Goal: Task Accomplishment & Management: Manage account settings

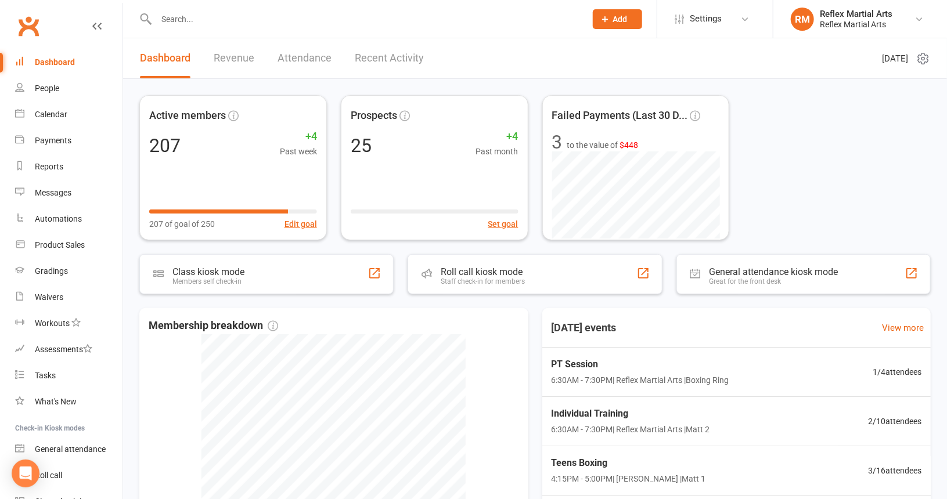
click at [374, 56] on link "Recent Activity" at bounding box center [389, 58] width 69 height 40
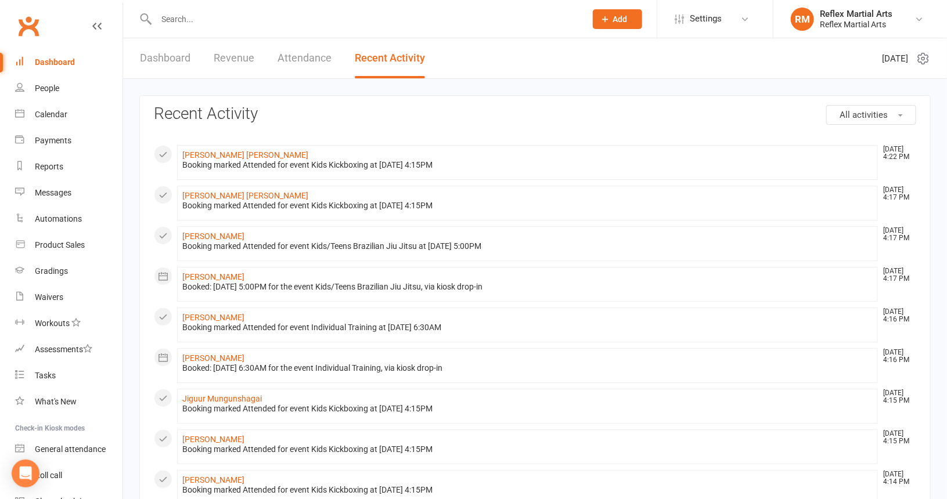
click at [290, 60] on link "Attendance" at bounding box center [305, 58] width 54 height 40
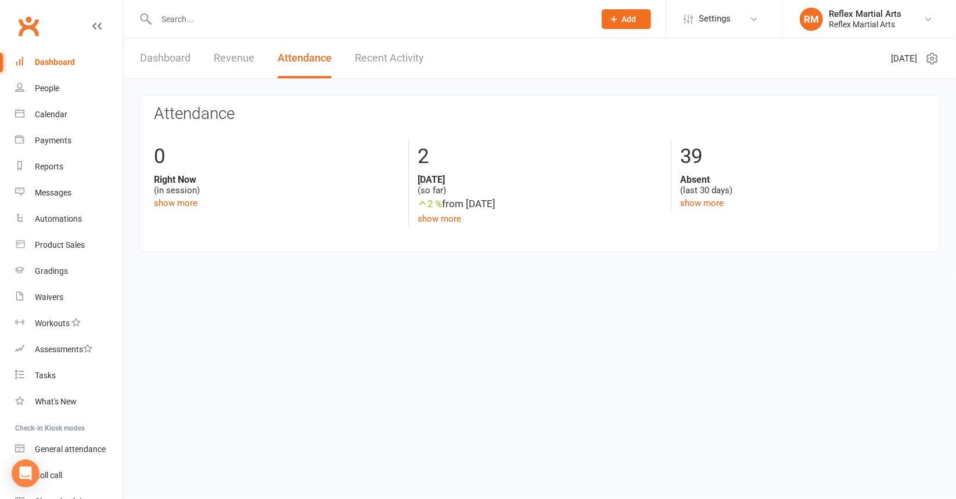
click at [161, 58] on link "Dashboard" at bounding box center [165, 58] width 51 height 40
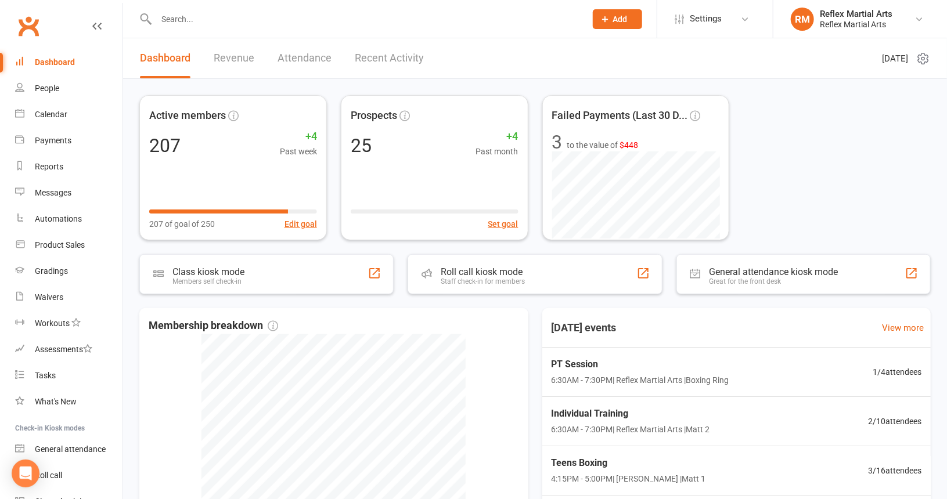
click at [375, 53] on link "Recent Activity" at bounding box center [389, 58] width 69 height 40
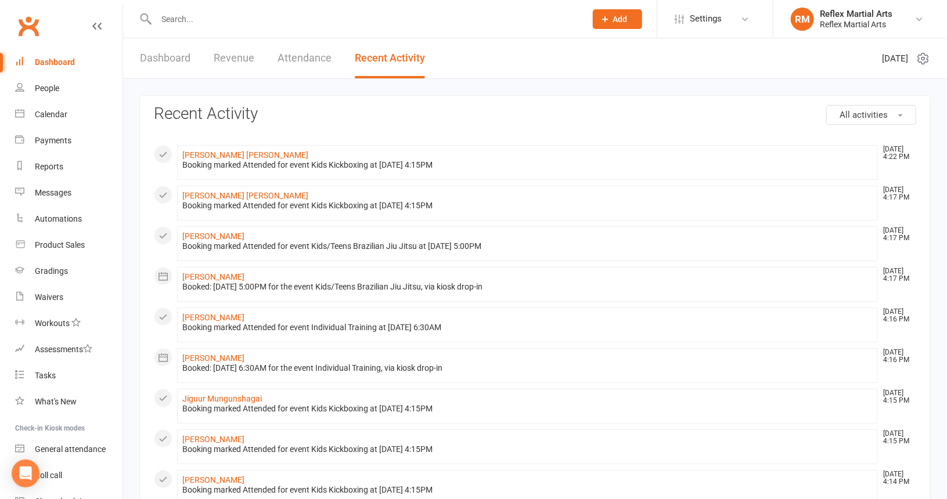
click at [301, 59] on link "Attendance" at bounding box center [305, 58] width 54 height 40
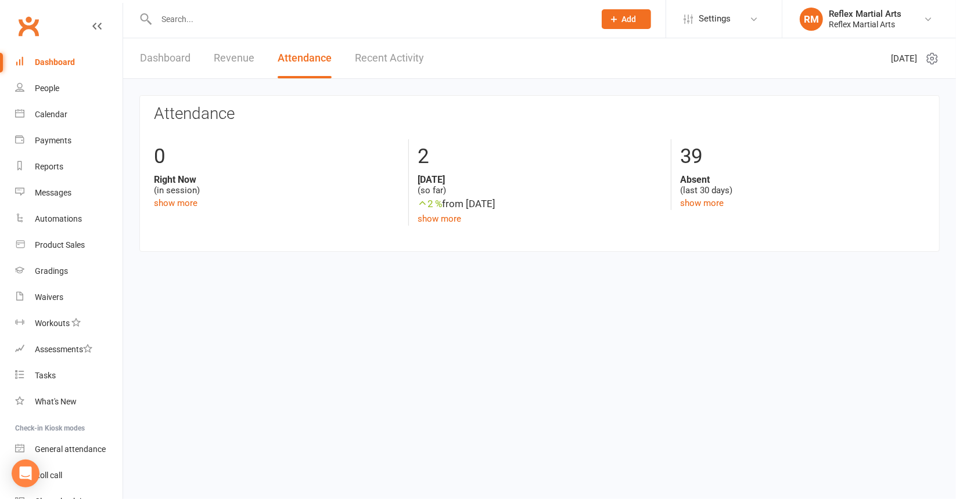
click at [170, 13] on input "text" at bounding box center [370, 19] width 434 height 16
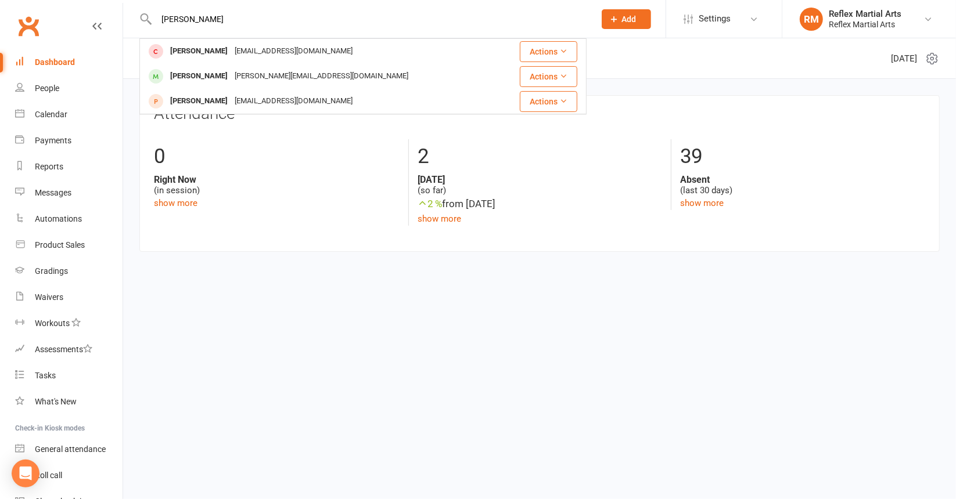
type input "[PERSON_NAME]"
click at [238, 287] on html "[PERSON_NAME] Lewis [EMAIL_ADDRESS][DOMAIN_NAME] Actions [PERSON_NAME] [PERSON_…" at bounding box center [478, 143] width 956 height 287
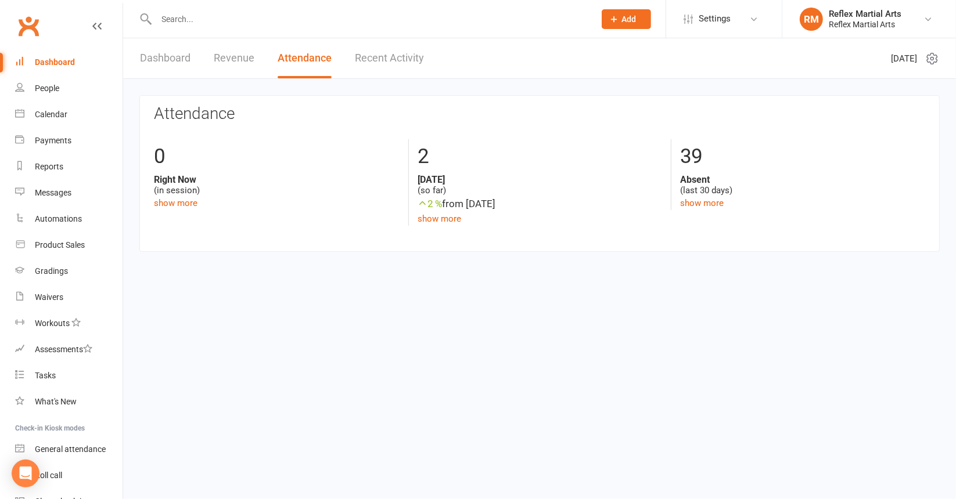
click at [177, 27] on div at bounding box center [362, 19] width 447 height 38
click at [174, 16] on input "text" at bounding box center [370, 19] width 434 height 16
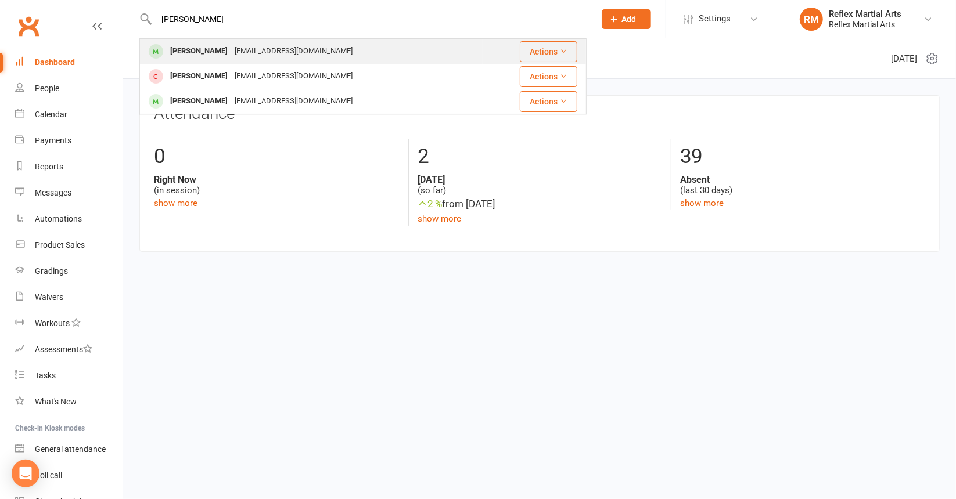
type input "[PERSON_NAME]"
click at [180, 53] on div "[PERSON_NAME]" at bounding box center [199, 51] width 64 height 17
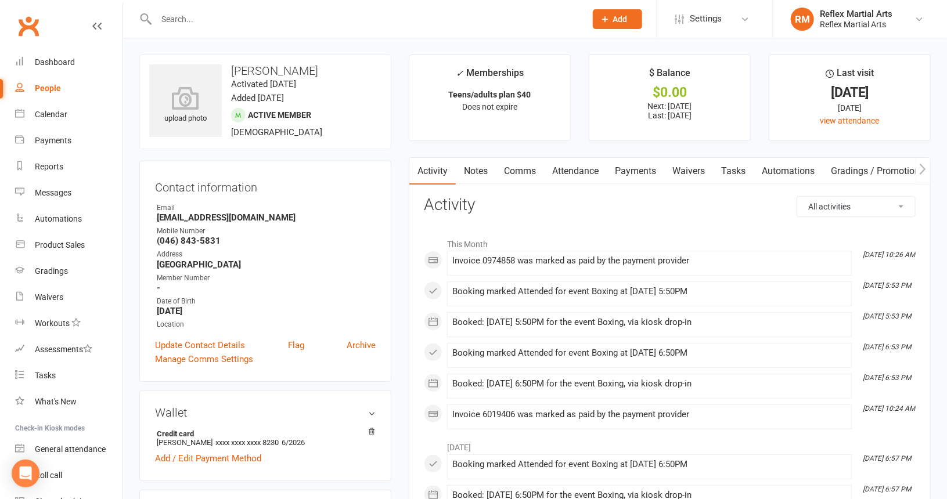
click at [632, 169] on link "Payments" at bounding box center [635, 171] width 57 height 27
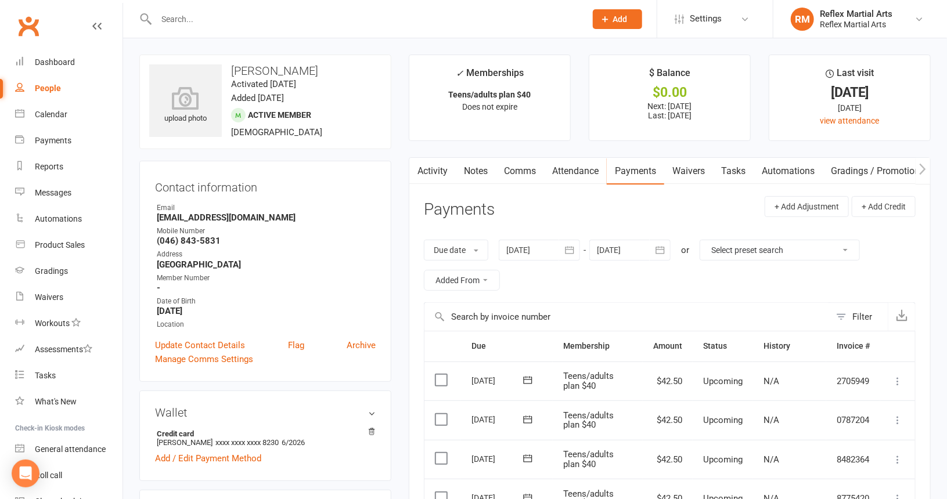
click at [571, 174] on link "Attendance" at bounding box center [575, 171] width 63 height 27
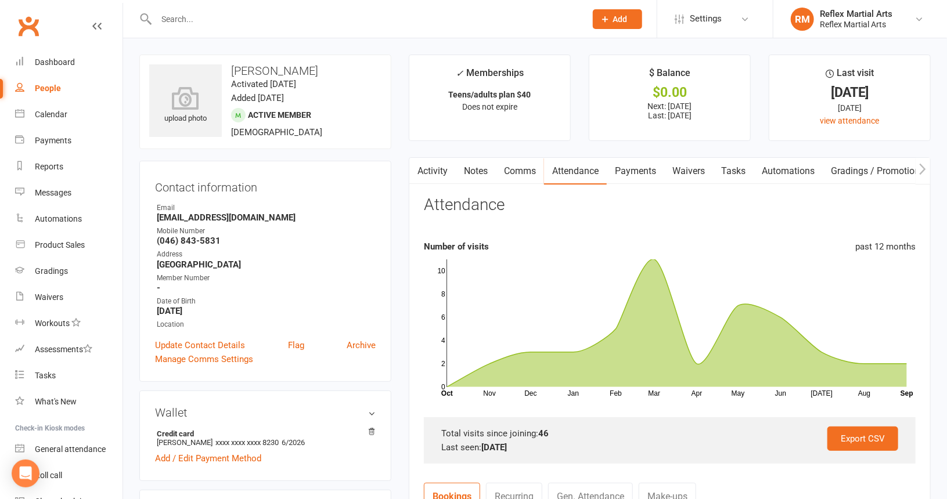
click at [433, 172] on link "Activity" at bounding box center [432, 171] width 46 height 27
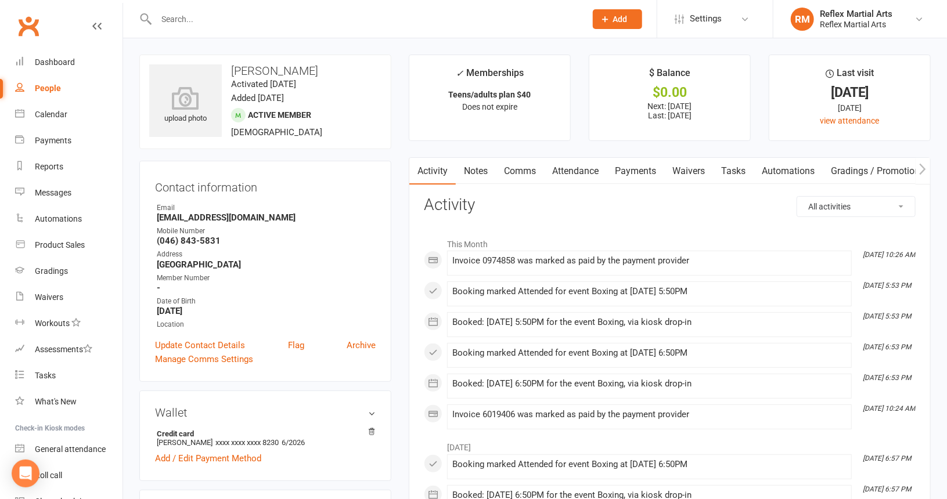
click at [43, 84] on div "People" at bounding box center [48, 88] width 26 height 9
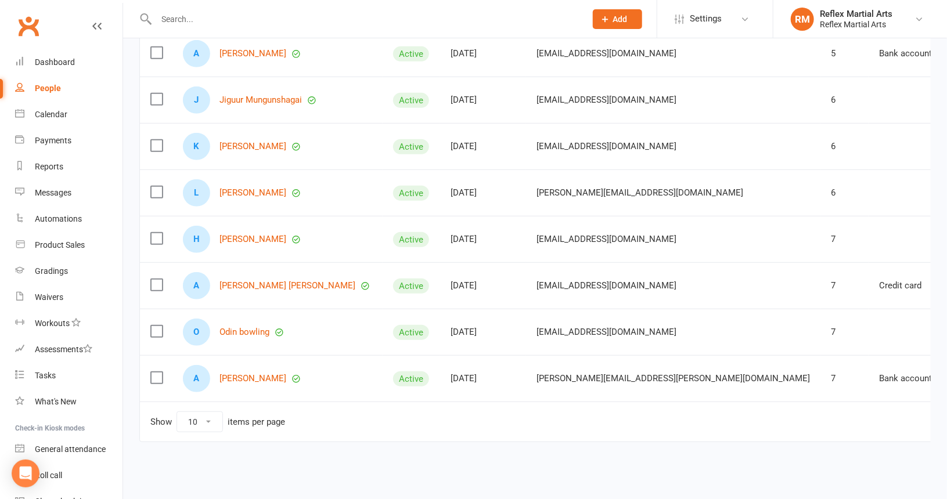
scroll to position [267, 0]
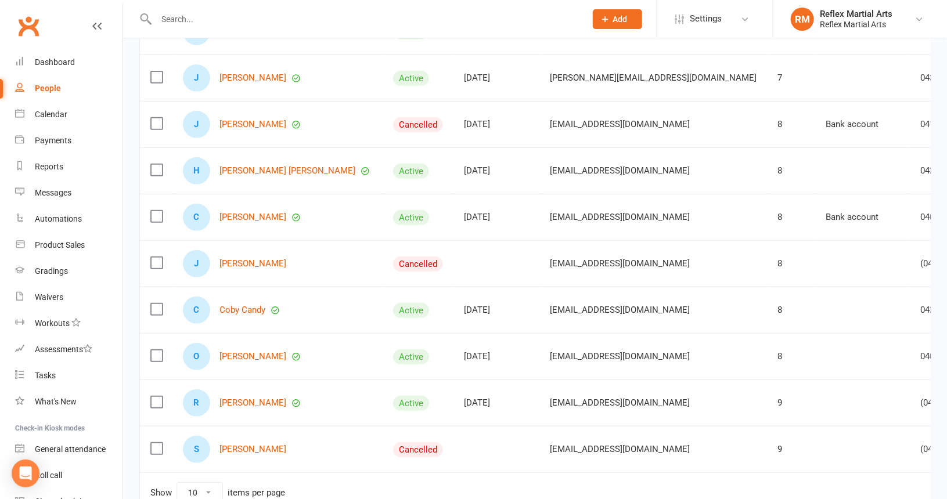
scroll to position [150, 0]
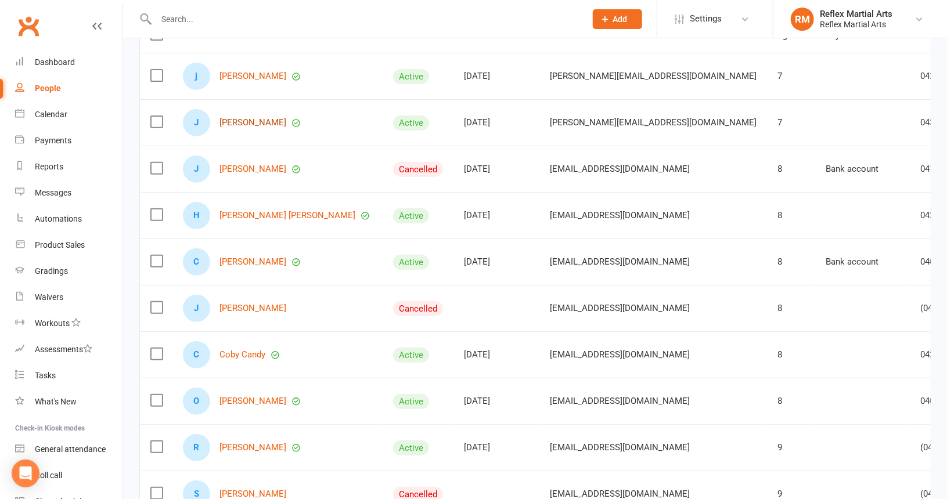
click at [249, 120] on link "[PERSON_NAME]" at bounding box center [253, 123] width 67 height 10
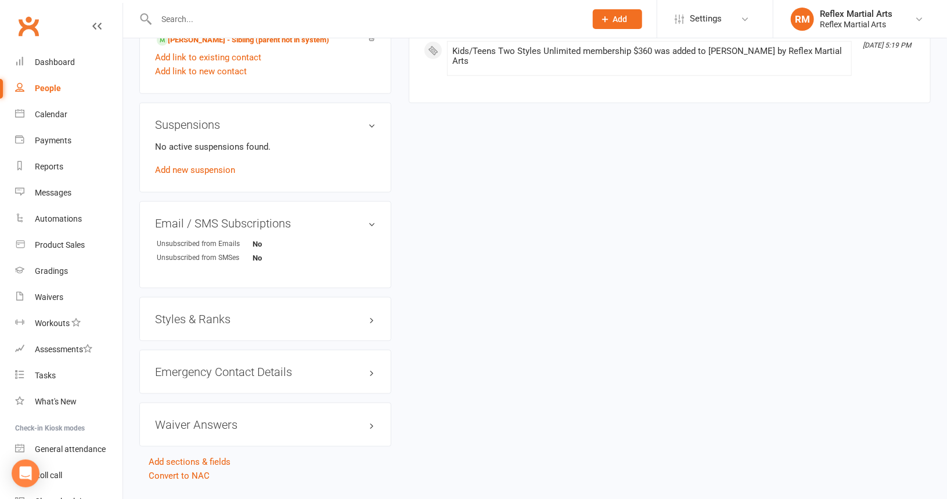
scroll to position [686, 0]
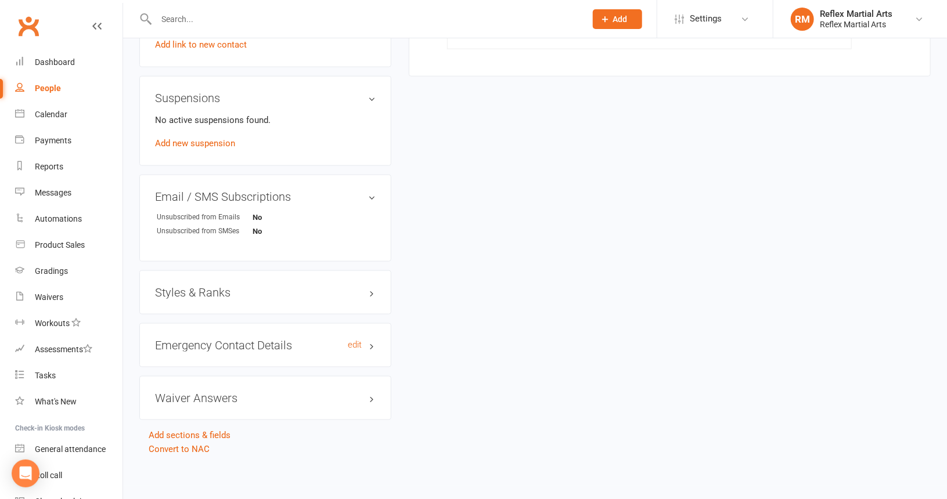
click at [373, 343] on h3 "Emergency Contact Details edit" at bounding box center [265, 345] width 221 height 13
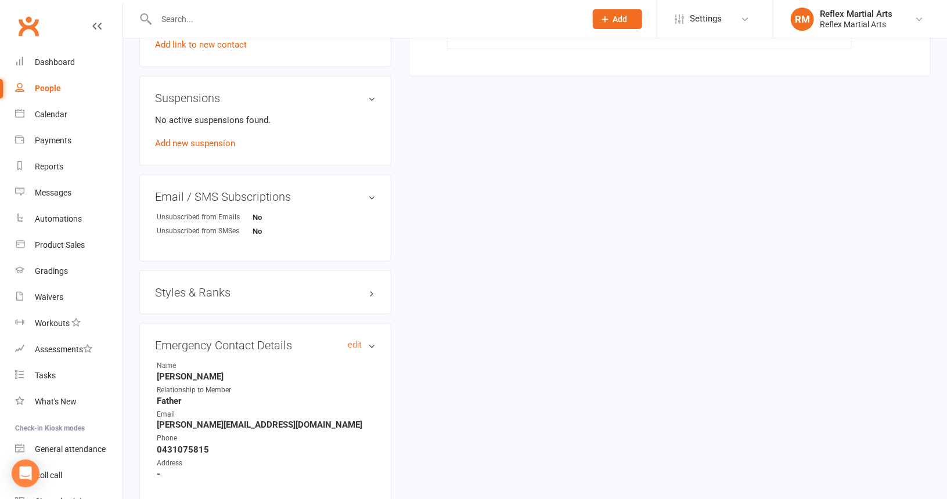
click at [373, 343] on h3 "Emergency Contact Details edit" at bounding box center [265, 345] width 221 height 13
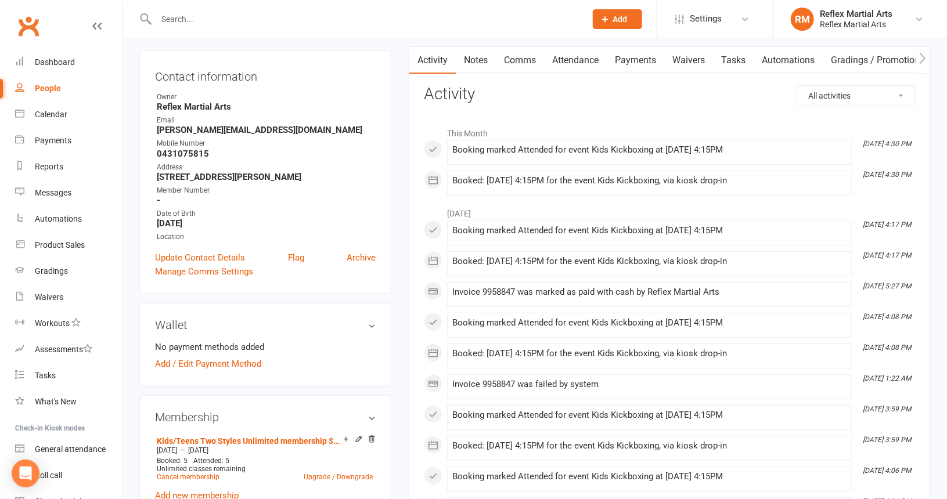
scroll to position [0, 0]
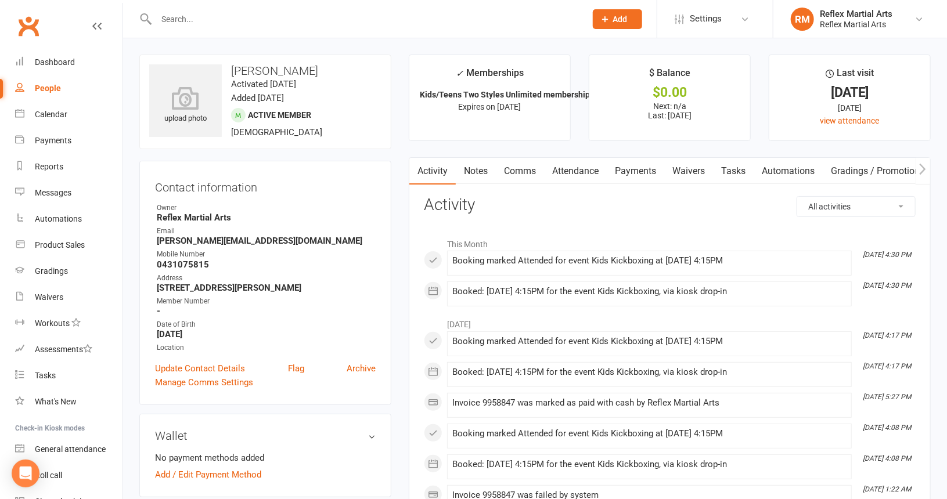
click at [168, 11] on input "text" at bounding box center [365, 19] width 425 height 16
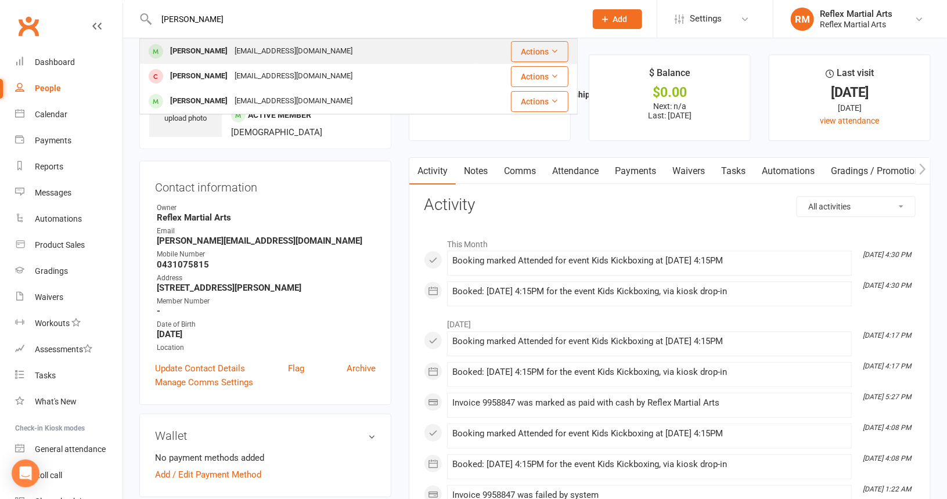
type input "[PERSON_NAME]"
click at [197, 56] on div "[PERSON_NAME]" at bounding box center [199, 51] width 64 height 17
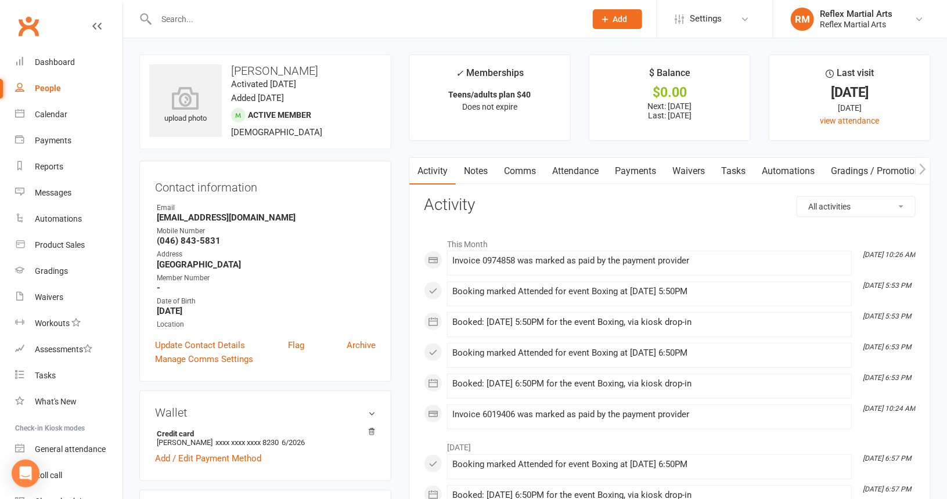
click at [526, 172] on link "Comms" at bounding box center [520, 171] width 48 height 27
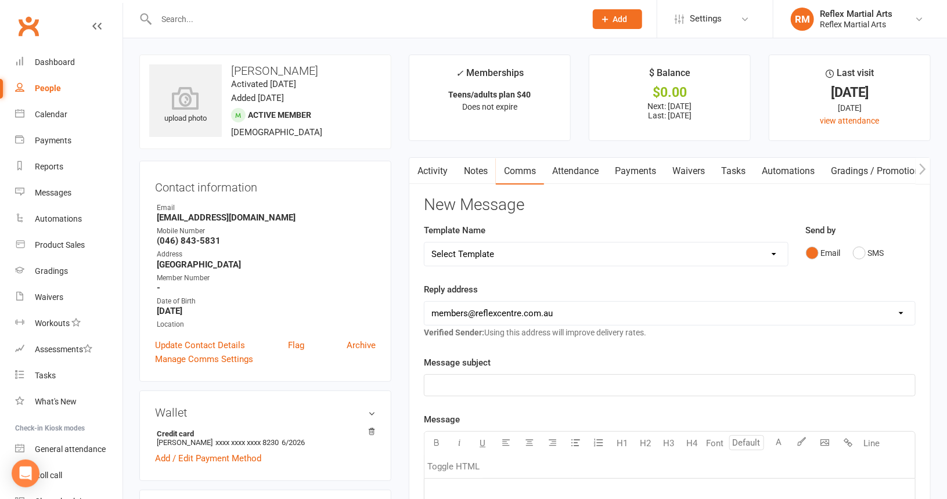
click at [541, 256] on select "Select Template [SMS] [Default template - review before using] Appointment remi…" at bounding box center [606, 254] width 363 height 23
click at [742, 287] on div "Reply address [EMAIL_ADDRESS][DOMAIN_NAME] [PERSON_NAME][EMAIL_ADDRESS][DOMAIN_…" at bounding box center [670, 311] width 492 height 57
click at [862, 250] on button "SMS" at bounding box center [868, 253] width 31 height 22
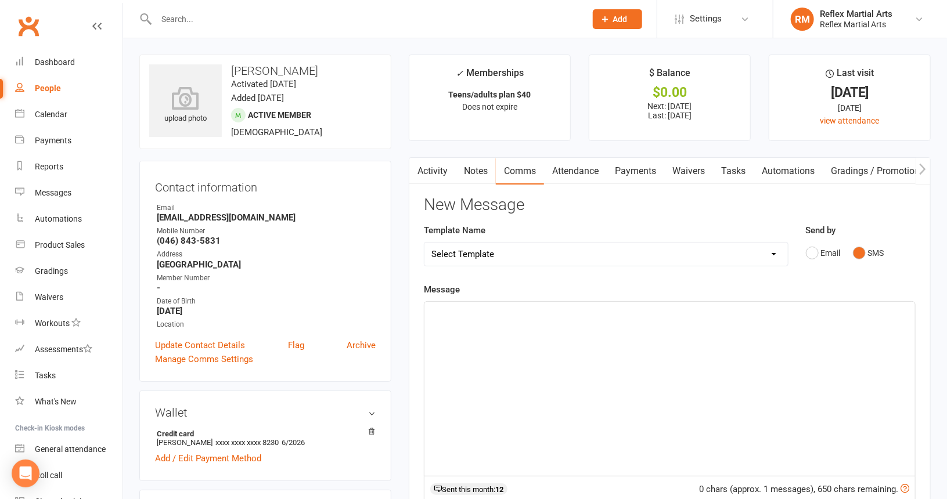
click at [530, 346] on div "﻿" at bounding box center [670, 389] width 491 height 174
click at [441, 174] on link "Activity" at bounding box center [432, 171] width 46 height 27
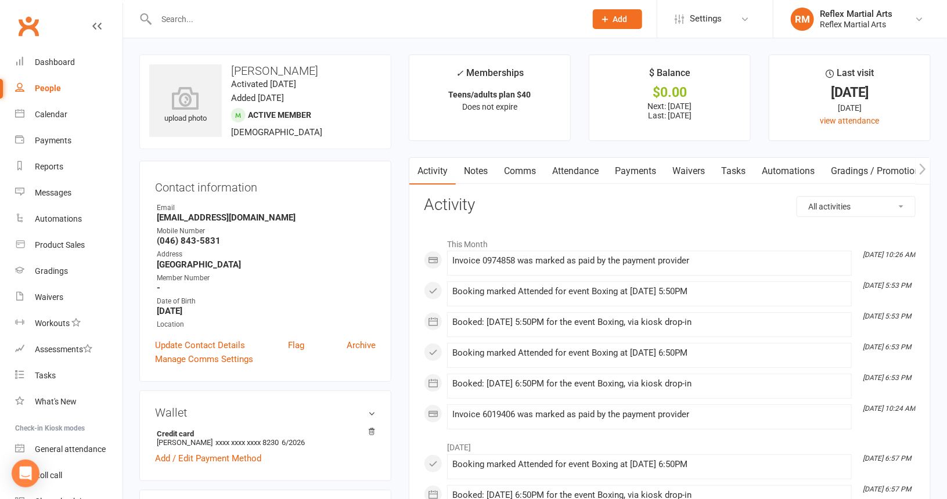
click at [523, 168] on link "Comms" at bounding box center [520, 171] width 48 height 27
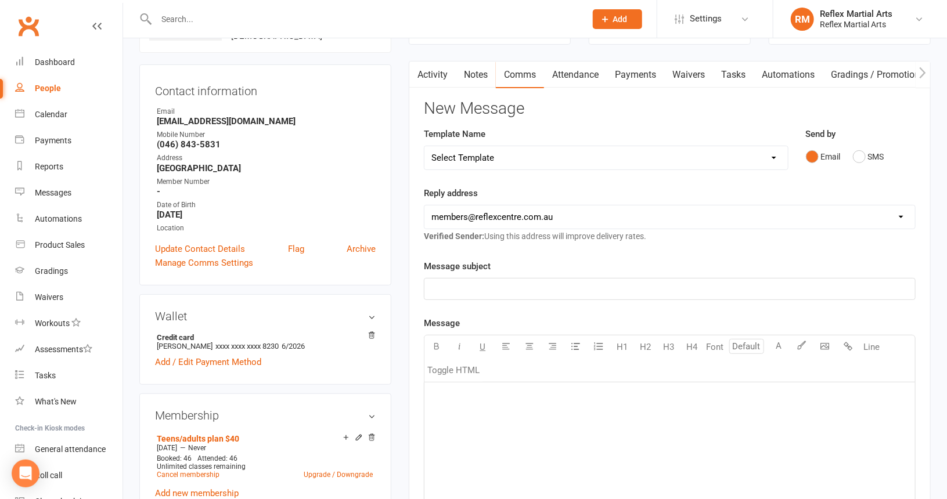
scroll to position [116, 0]
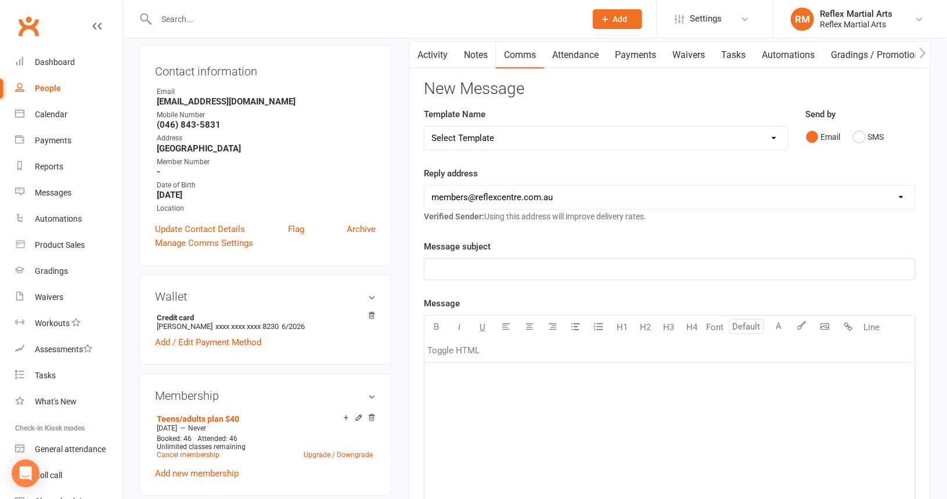
click at [497, 381] on p "﻿" at bounding box center [669, 378] width 477 height 14
click at [809, 391] on p "I got your message, could you email me back to let us know how long to freeze y…" at bounding box center [669, 396] width 477 height 14
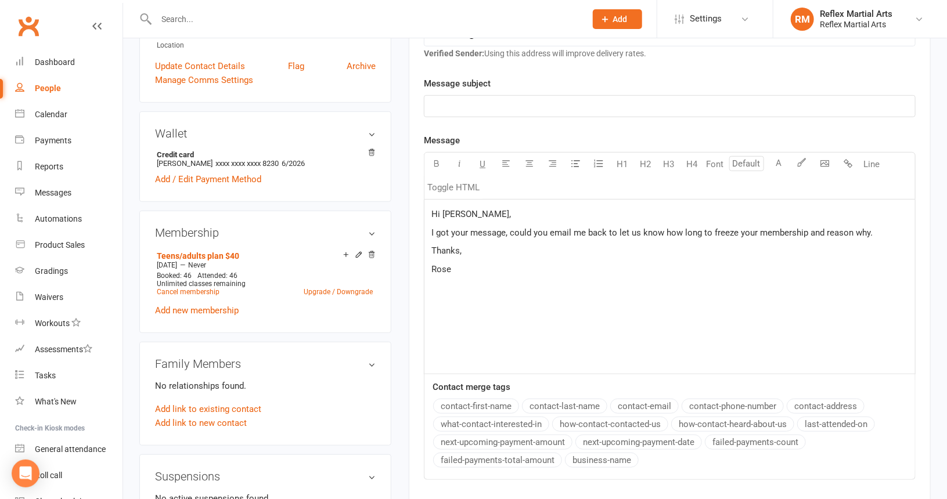
scroll to position [290, 0]
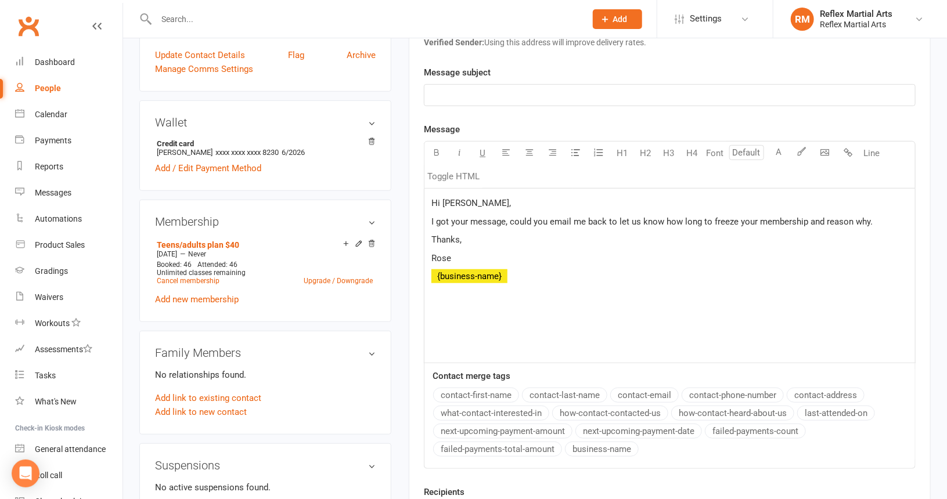
click at [609, 448] on button "business-name" at bounding box center [602, 449] width 74 height 15
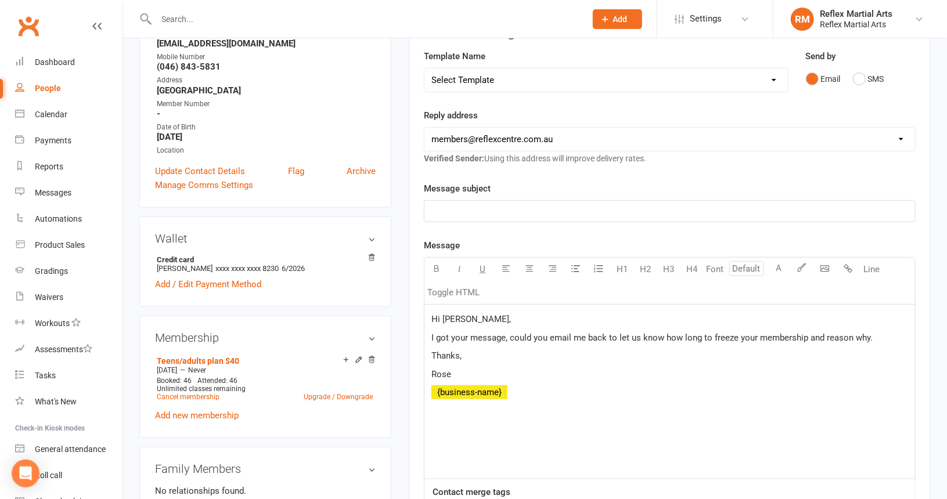
click at [886, 340] on p "I got your message, could you email me back to let us know how long to freeze y…" at bounding box center [669, 338] width 477 height 14
click at [867, 333] on span "I got your message, could you email me back to let us know how long to freeze y…" at bounding box center [668, 345] width 475 height 24
click at [539, 401] on p "﻿ ﻿ {business-name}" at bounding box center [669, 407] width 477 height 14
click at [458, 208] on p "﻿" at bounding box center [669, 211] width 477 height 14
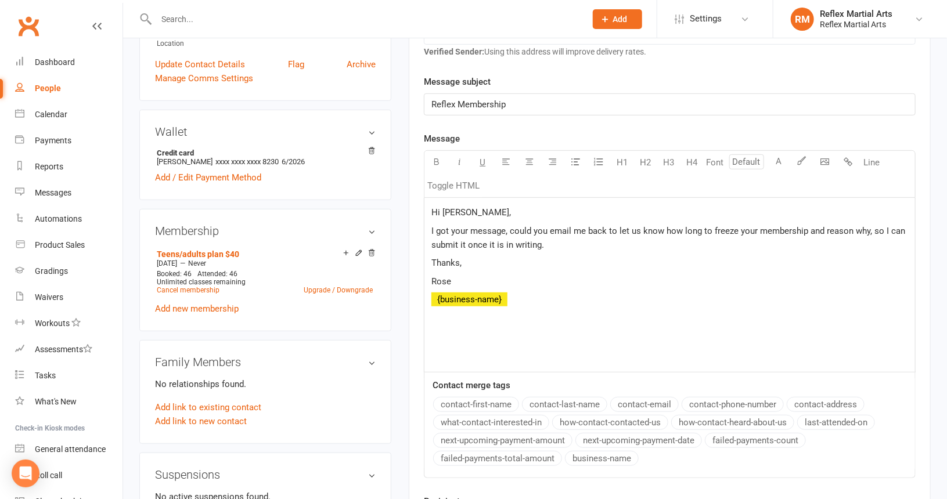
scroll to position [407, 0]
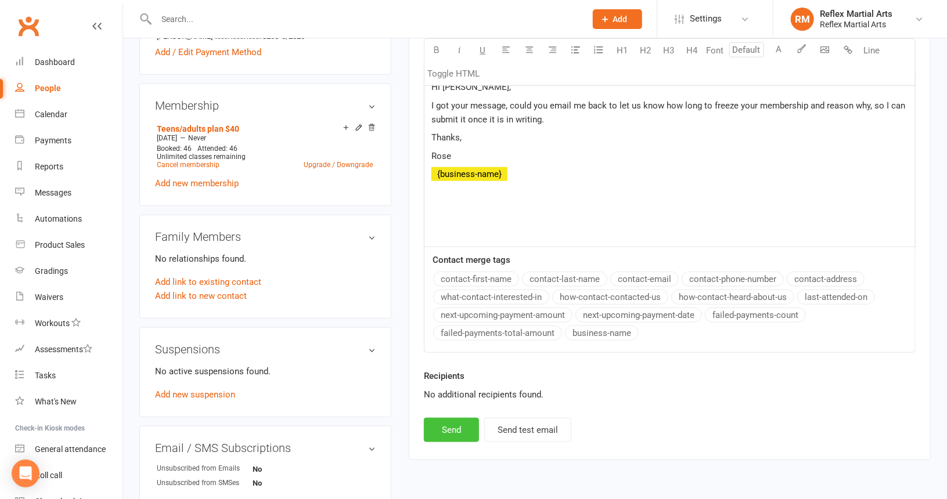
click at [443, 426] on button "Send" at bounding box center [451, 430] width 55 height 24
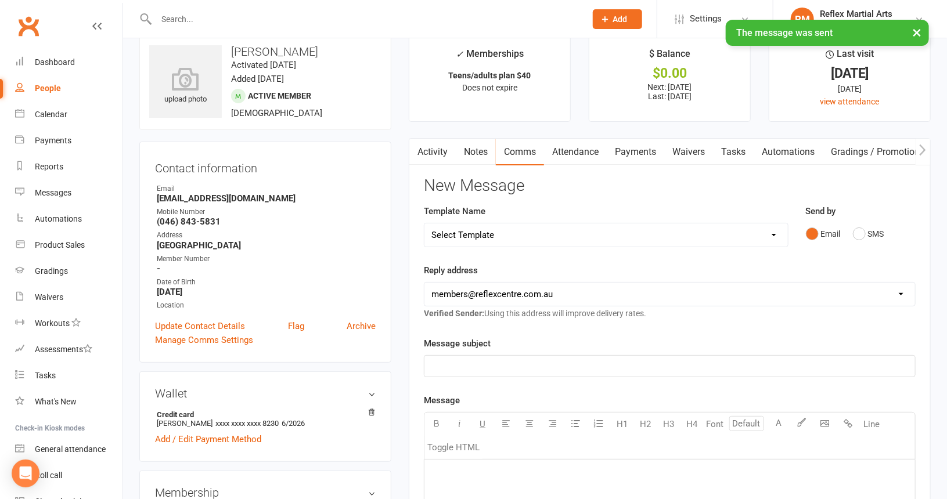
scroll to position [0, 0]
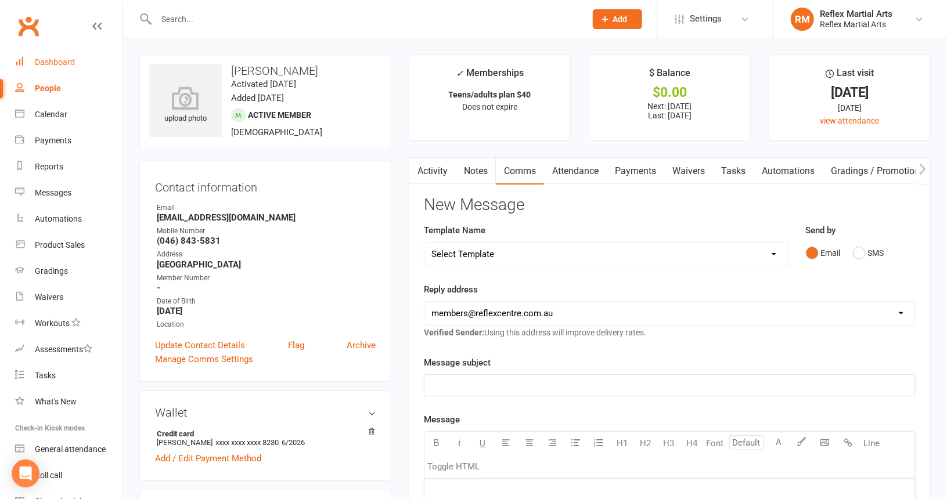
click at [51, 60] on div "Dashboard" at bounding box center [55, 61] width 40 height 9
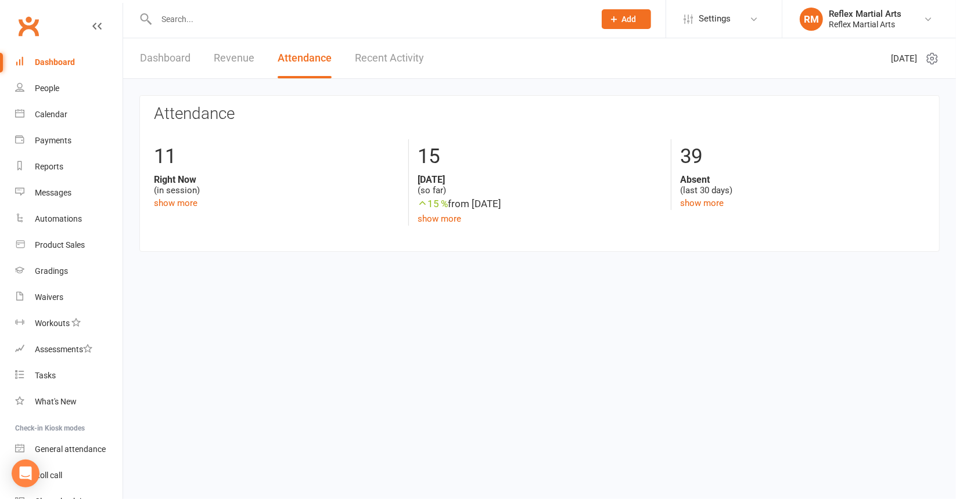
click at [214, 21] on input "text" at bounding box center [370, 19] width 434 height 16
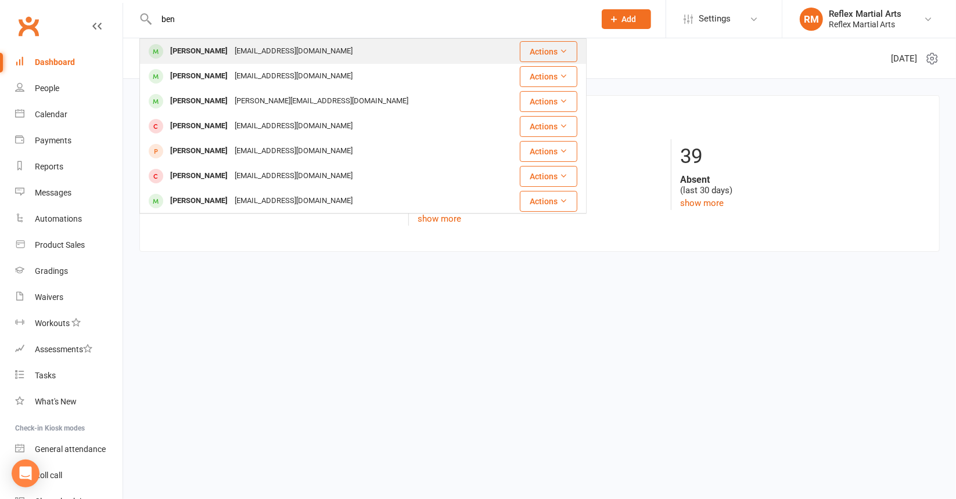
type input "ben"
click at [206, 51] on div "[PERSON_NAME]" at bounding box center [199, 51] width 64 height 17
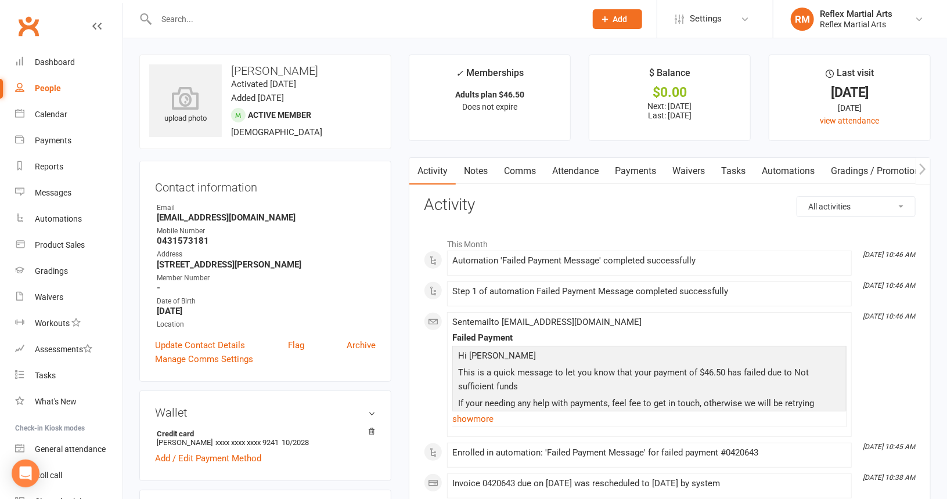
click at [638, 174] on link "Payments" at bounding box center [635, 171] width 57 height 27
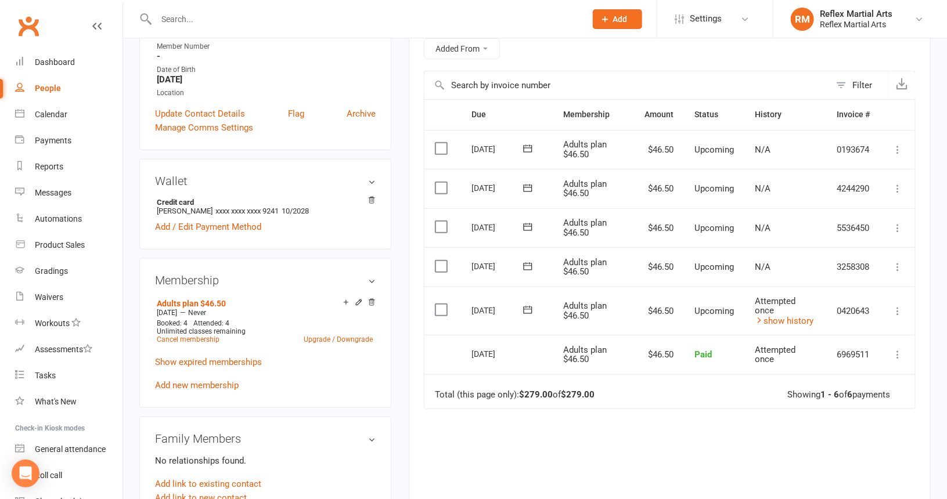
scroll to position [232, 0]
click at [788, 315] on link "show history" at bounding box center [785, 320] width 59 height 10
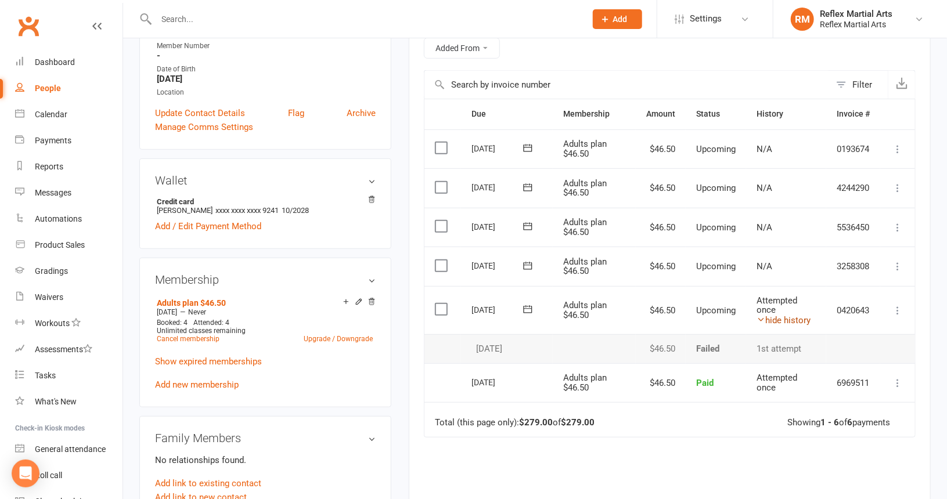
click at [788, 315] on link "hide history" at bounding box center [784, 320] width 54 height 10
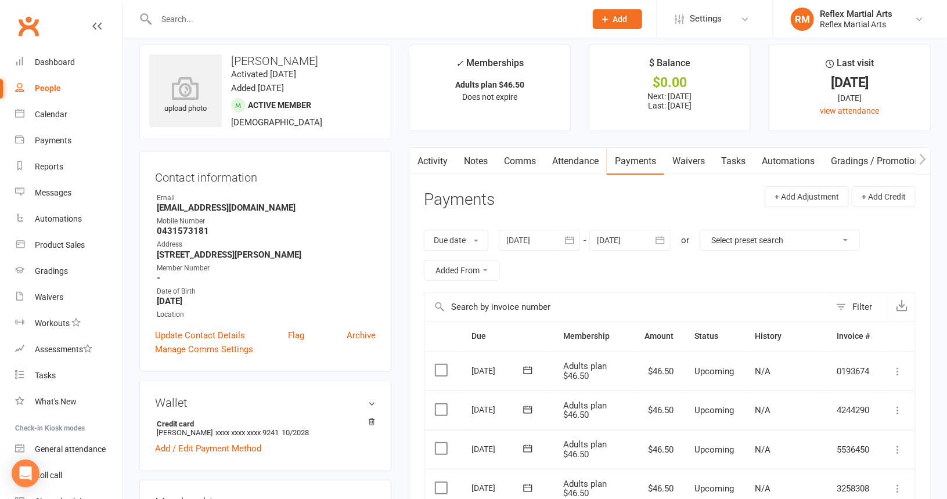
scroll to position [0, 0]
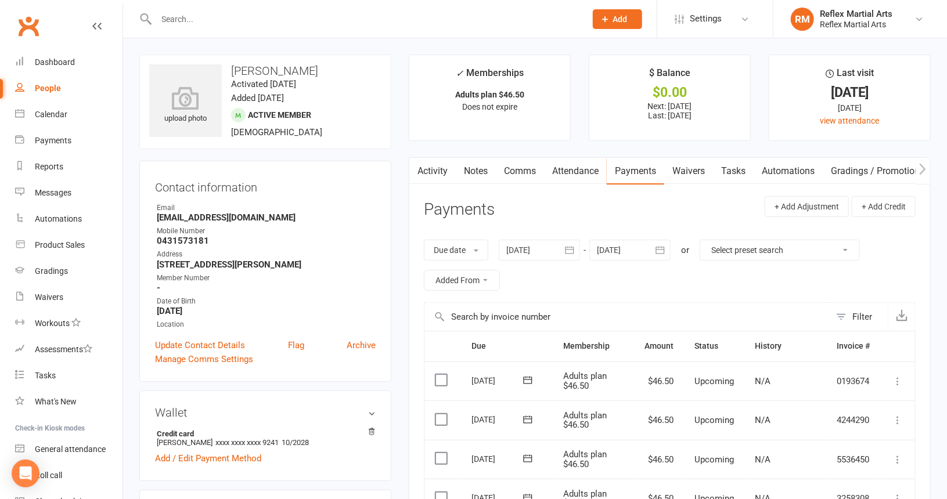
click at [167, 21] on input "text" at bounding box center [365, 19] width 425 height 16
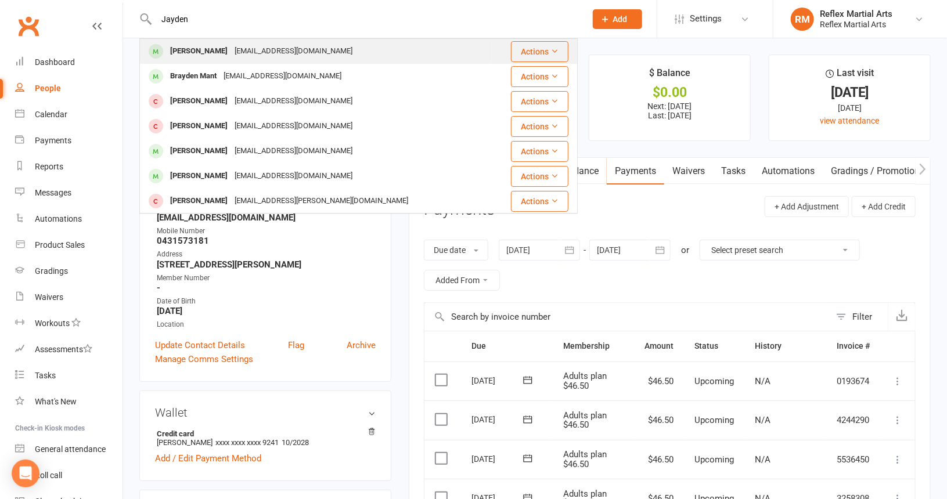
type input "Jayden"
click at [207, 54] on div "[PERSON_NAME]" at bounding box center [199, 51] width 64 height 17
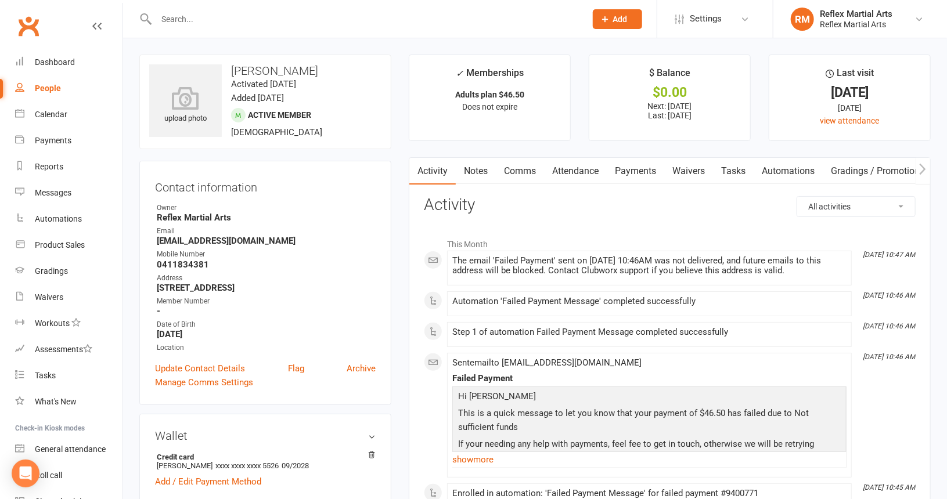
click at [628, 171] on link "Payments" at bounding box center [635, 171] width 57 height 27
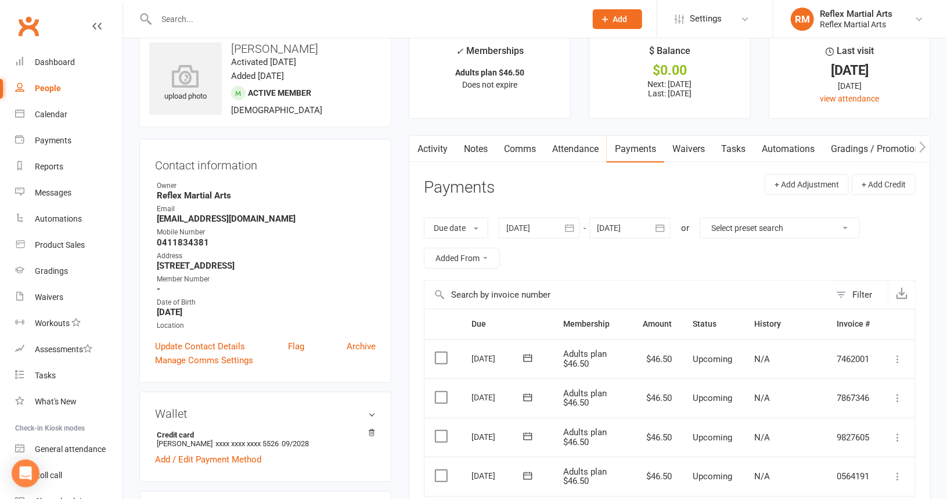
scroll to position [174, 0]
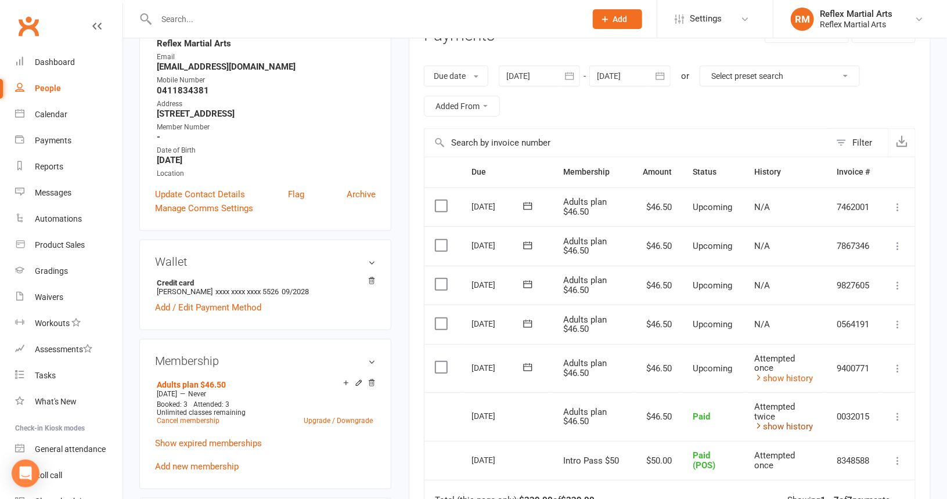
click at [787, 422] on link "show history" at bounding box center [784, 427] width 59 height 10
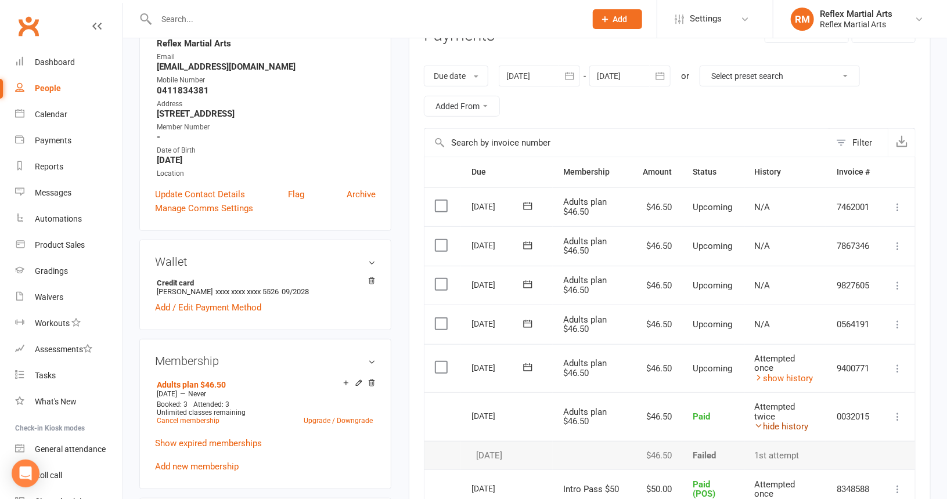
click at [787, 422] on link "hide history" at bounding box center [782, 427] width 54 height 10
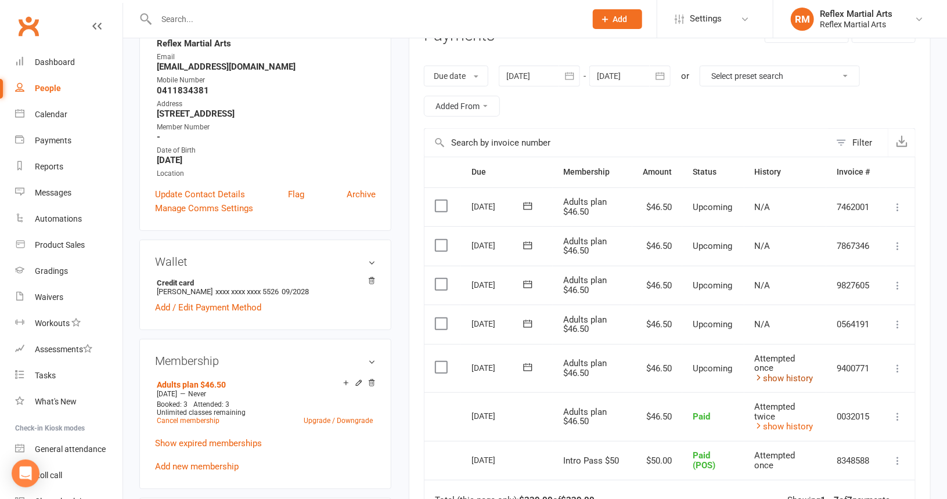
click at [772, 373] on link "show history" at bounding box center [784, 378] width 59 height 10
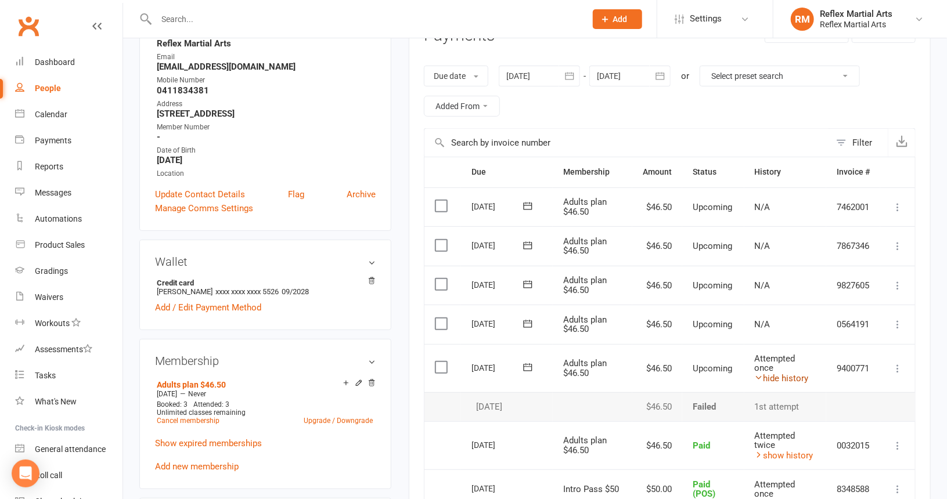
click at [772, 373] on link "hide history" at bounding box center [782, 378] width 54 height 10
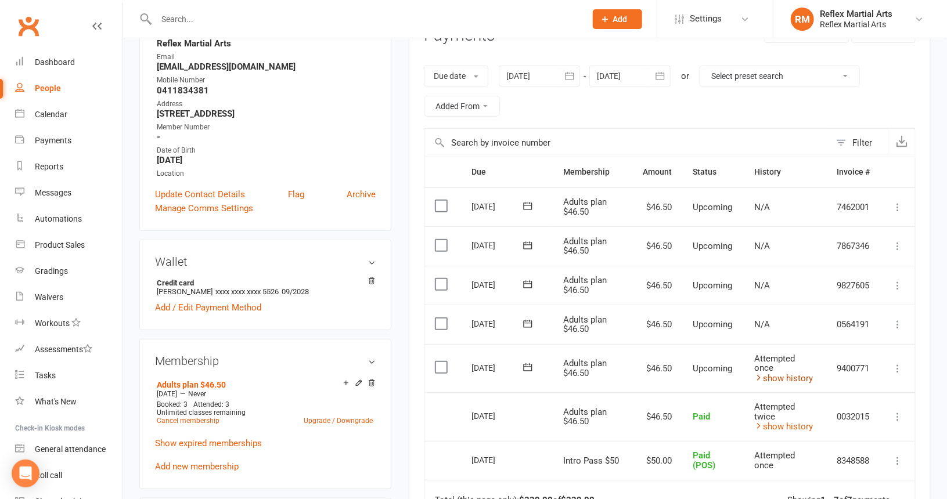
click at [779, 373] on link "show history" at bounding box center [784, 378] width 59 height 10
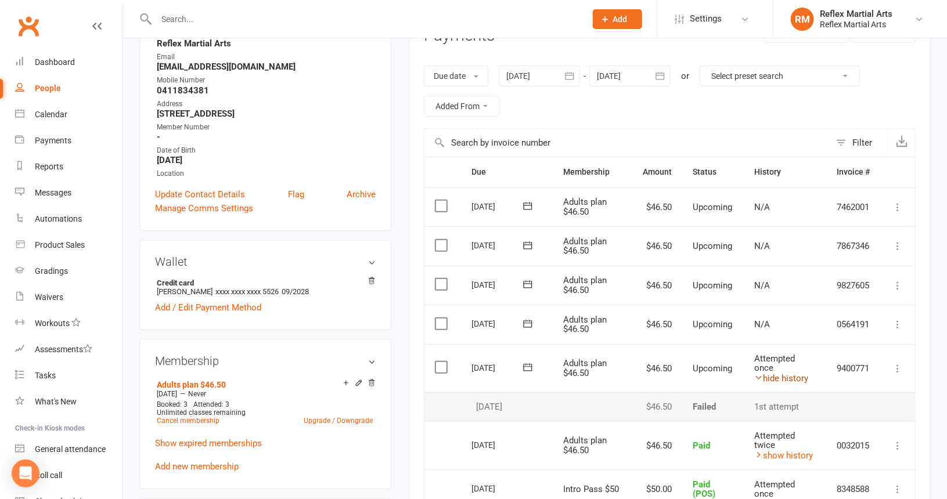
click at [779, 373] on link "hide history" at bounding box center [782, 378] width 54 height 10
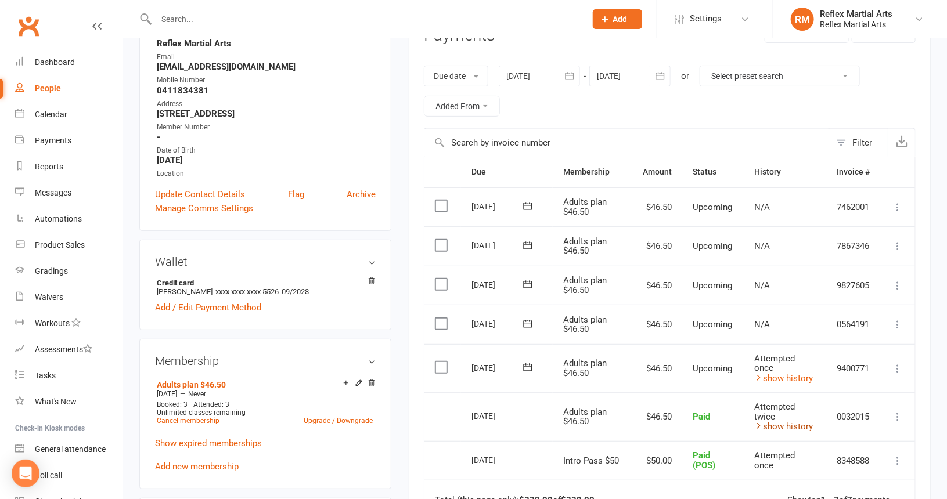
click at [774, 423] on link "show history" at bounding box center [784, 427] width 59 height 10
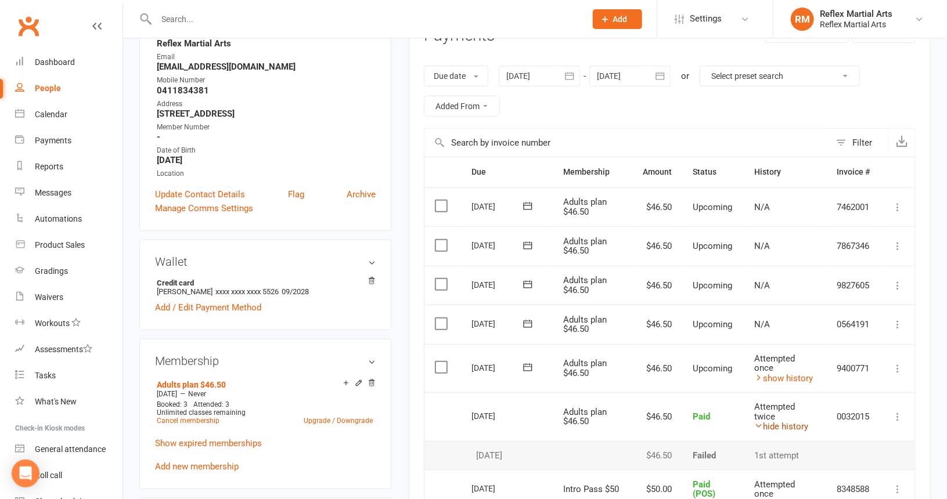
click at [774, 423] on link "hide history" at bounding box center [782, 427] width 54 height 10
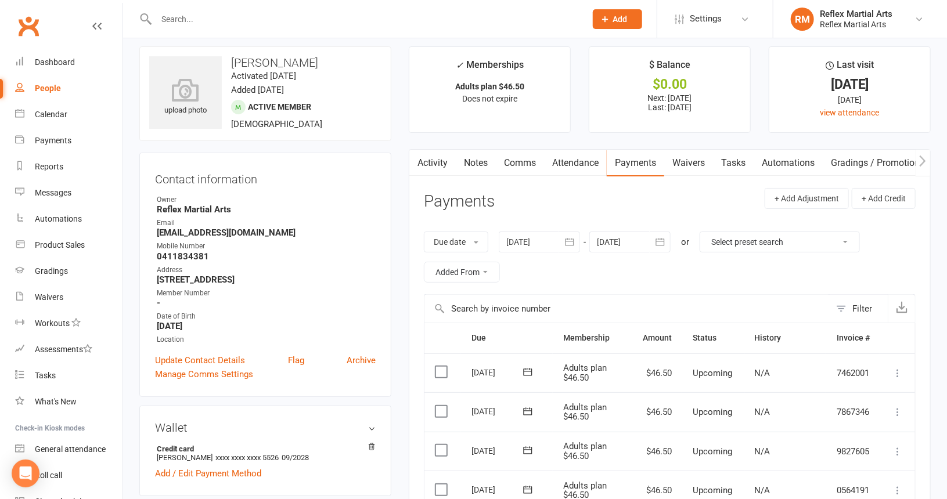
scroll to position [0, 0]
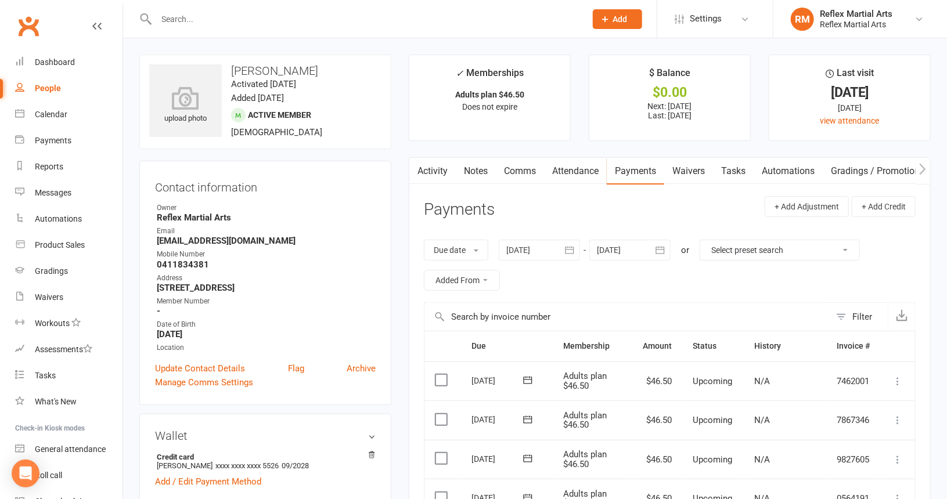
click at [430, 174] on link "Activity" at bounding box center [432, 171] width 46 height 27
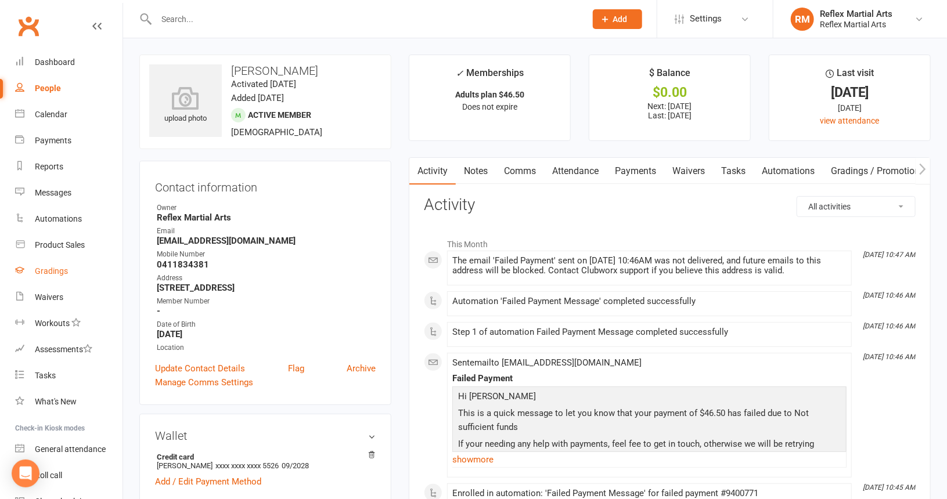
click at [44, 275] on div "Gradings" at bounding box center [51, 271] width 33 height 9
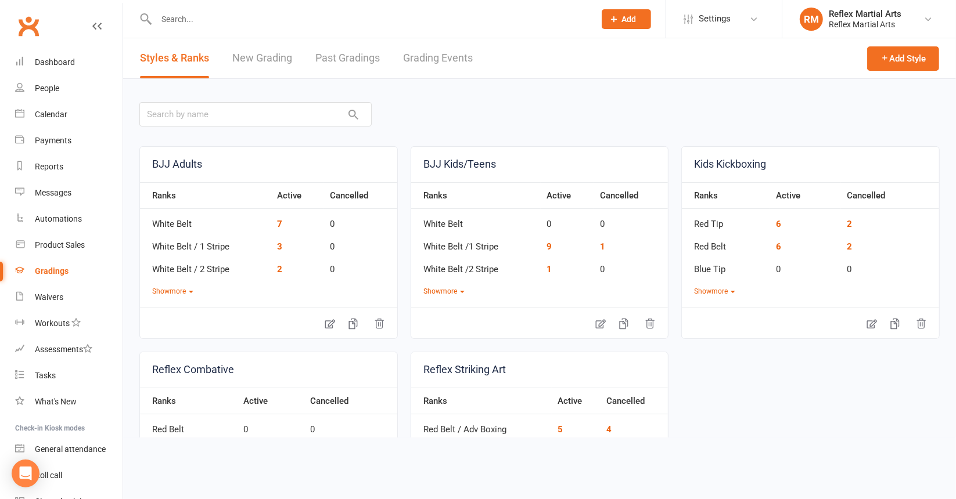
click at [700, 164] on link "Kids Kickboxing" at bounding box center [810, 164] width 257 height 35
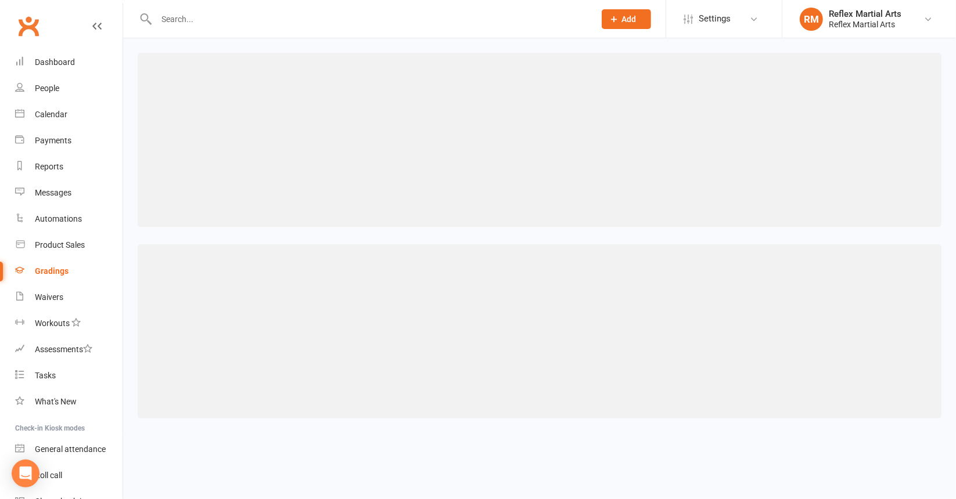
select select "contact_summaries:styles_style_class_attendances_since_last_promotion"
select select ">="
select select "contact_summaries:styles_style_class_attendances_since_last_promotion"
select select ">="
select select "contact_summaries:styles_style_class_attendances_since_last_promotion"
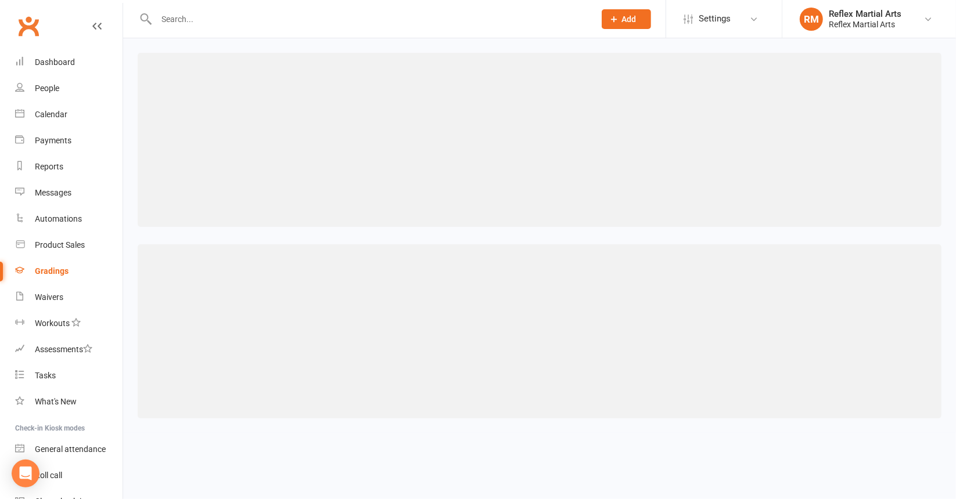
select select ">="
select select "contact_summaries:styles_style_class_attendances_since_last_promotion"
select select ">="
select select "contact_summaries:styles_style_class_attendances_since_last_promotion"
select select ">="
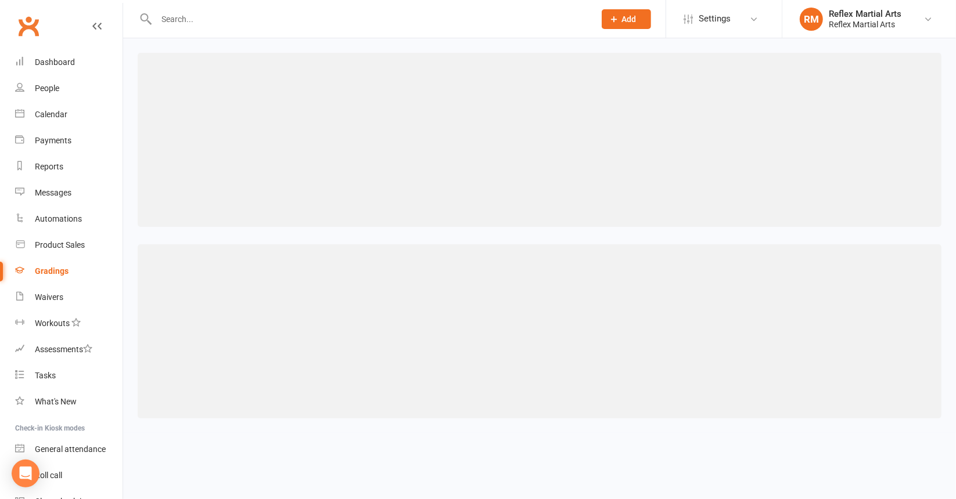
select select "contact_summaries:styles_style_class_attendances_since_last_promotion"
select select ">="
select select "contact_summaries:styles_style_class_attendances_since_last_promotion"
select select ">="
select select "contact_summaries:styles_style_class_attendances_since_last_promotion"
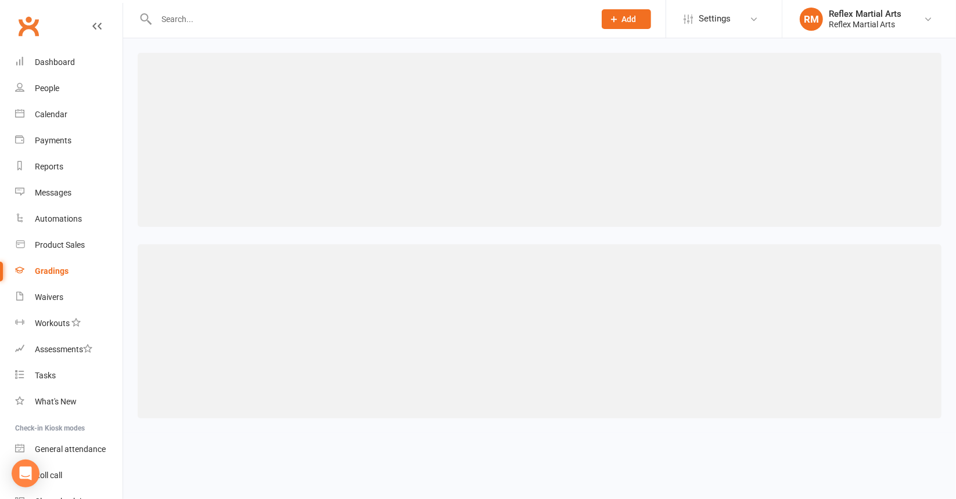
select select ">="
select select "contact_summaries:styles_style_class_attendances_since_last_promotion"
select select ">="
select select "contact_summaries:styles_style_class_attendances_since_last_promotion"
select select ">="
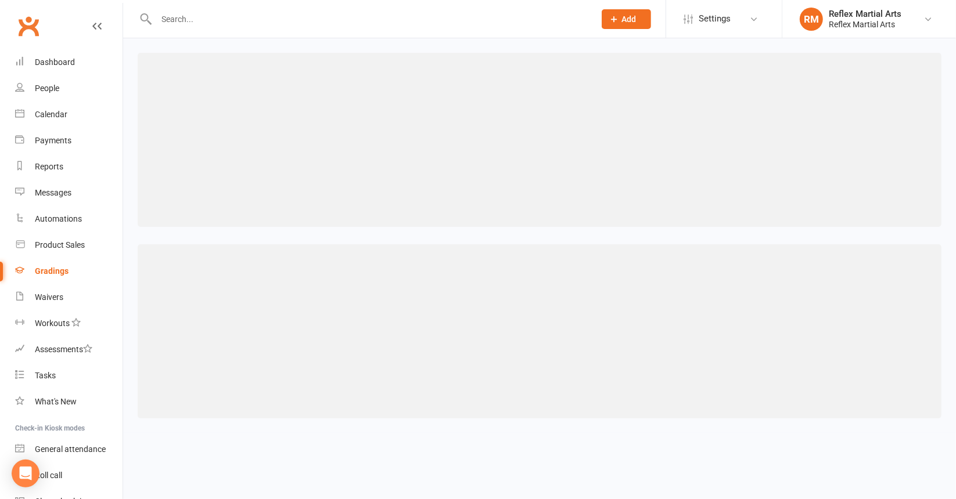
select select "contact_summaries:styles_style_class_attendances_since_last_promotion"
select select ">="
select select "contact_summaries:styles_style_class_attendances_since_last_promotion"
select select ">="
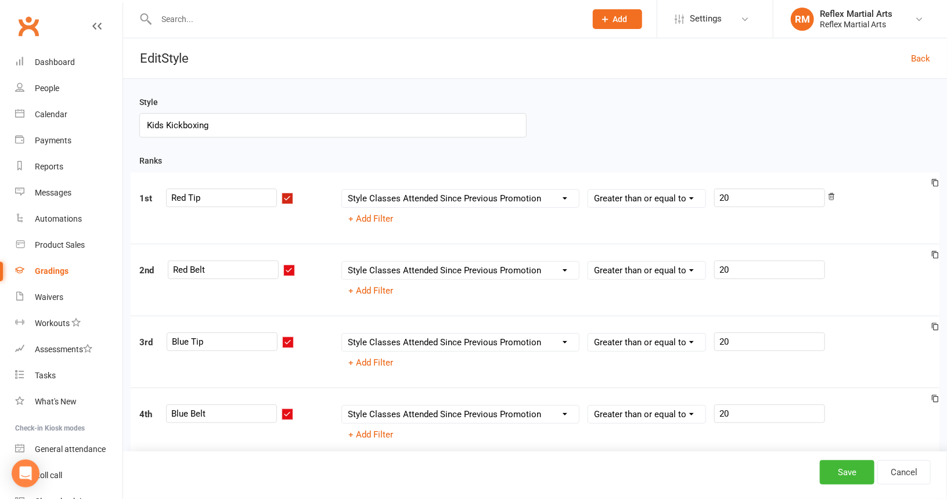
click at [47, 274] on div "Gradings" at bounding box center [52, 271] width 34 height 9
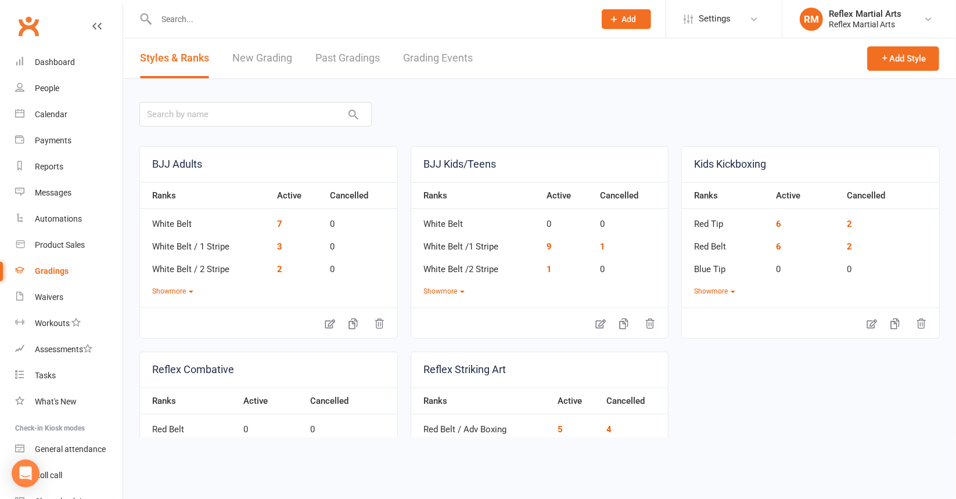
click at [427, 57] on link "Grading Events" at bounding box center [438, 58] width 70 height 40
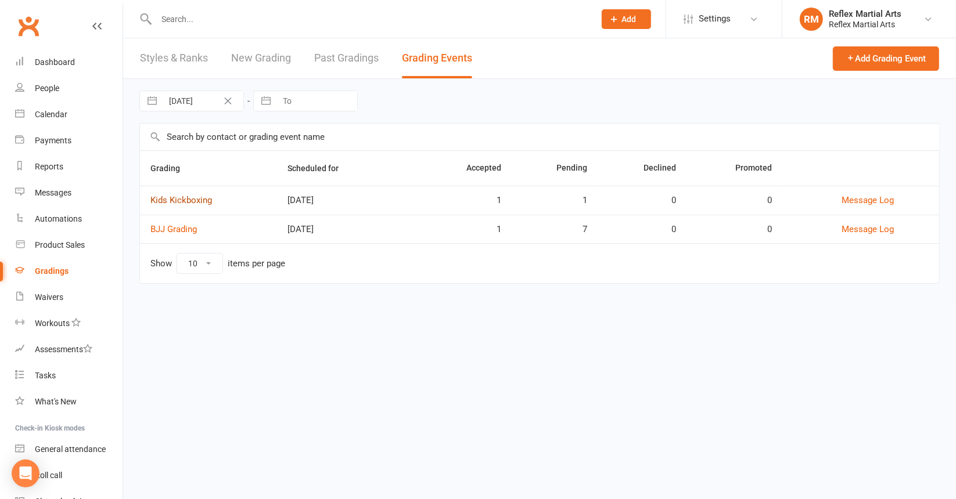
click at [190, 196] on link "Kids Kickboxing" at bounding box center [181, 200] width 62 height 10
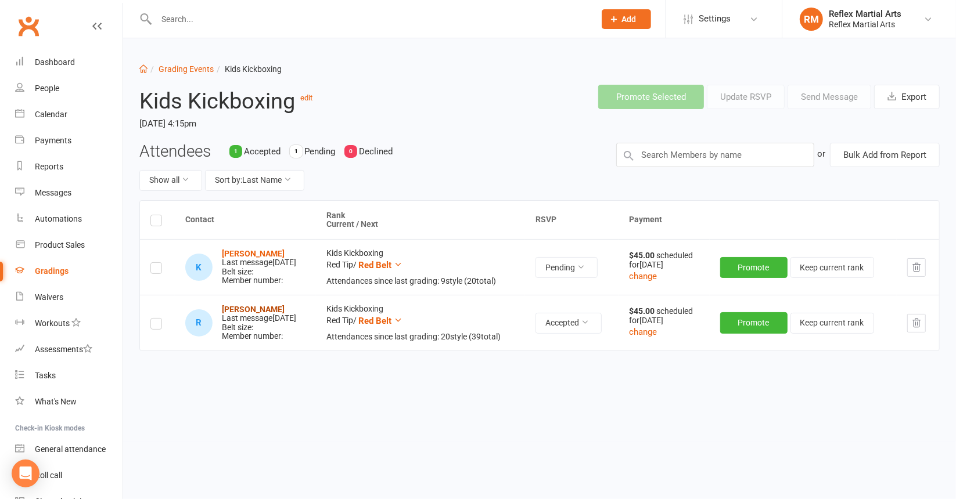
click at [237, 308] on strong "[PERSON_NAME]" at bounding box center [253, 309] width 63 height 9
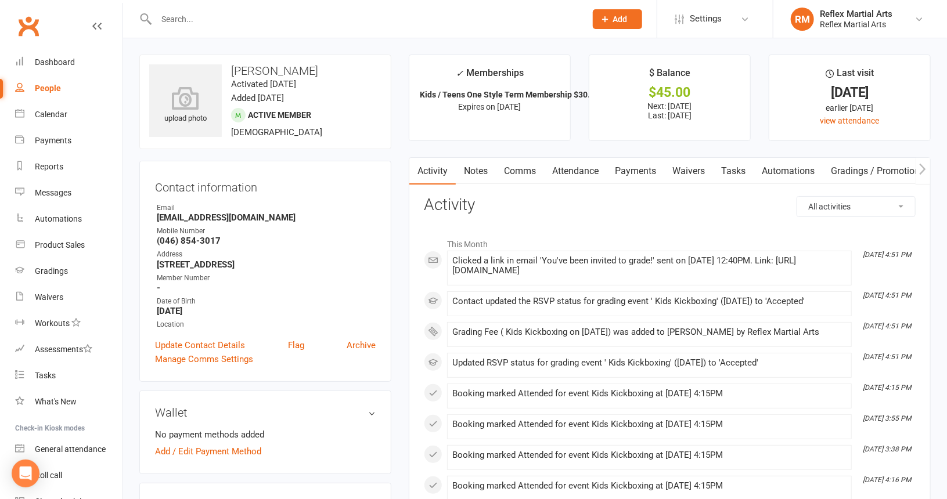
click at [638, 172] on link "Payments" at bounding box center [635, 171] width 57 height 27
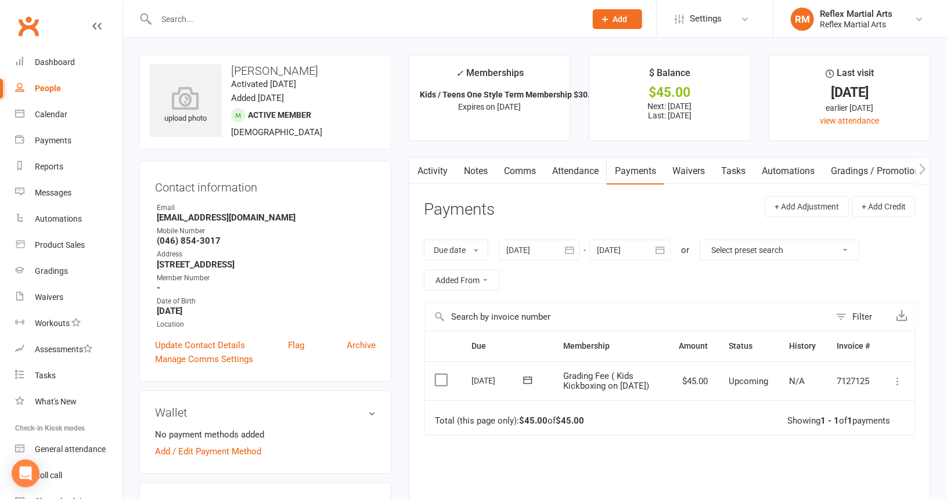
click at [898, 383] on icon at bounding box center [898, 382] width 12 height 12
click at [865, 407] on link "Mark as Paid (Cash)" at bounding box center [846, 404] width 115 height 23
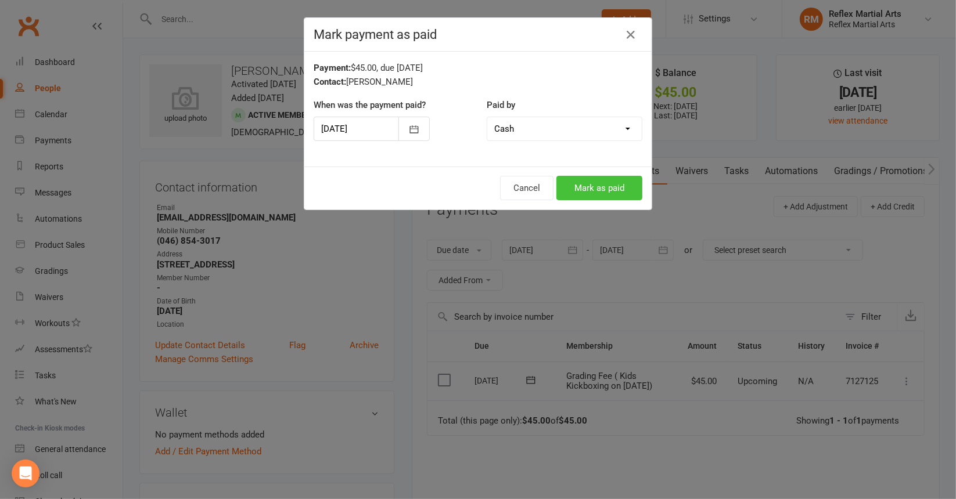
click at [577, 184] on button "Mark as paid" at bounding box center [599, 188] width 86 height 24
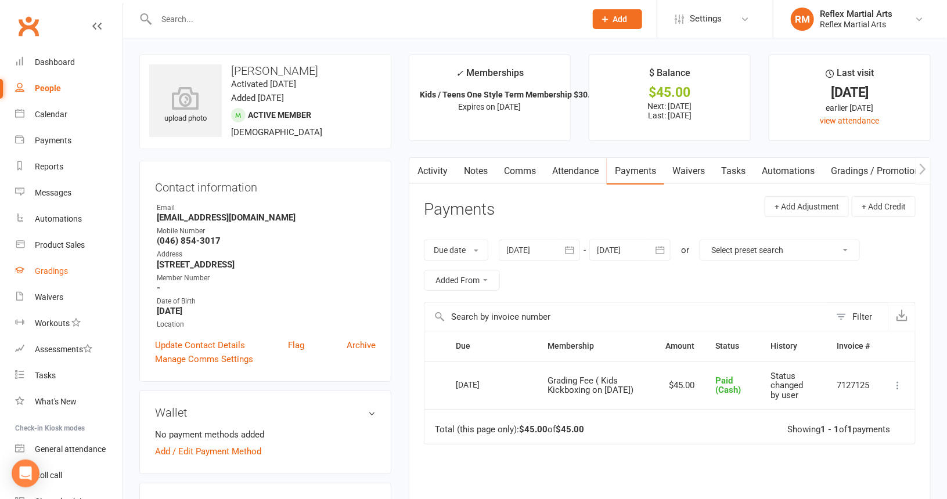
click at [48, 271] on div "Gradings" at bounding box center [51, 271] width 33 height 9
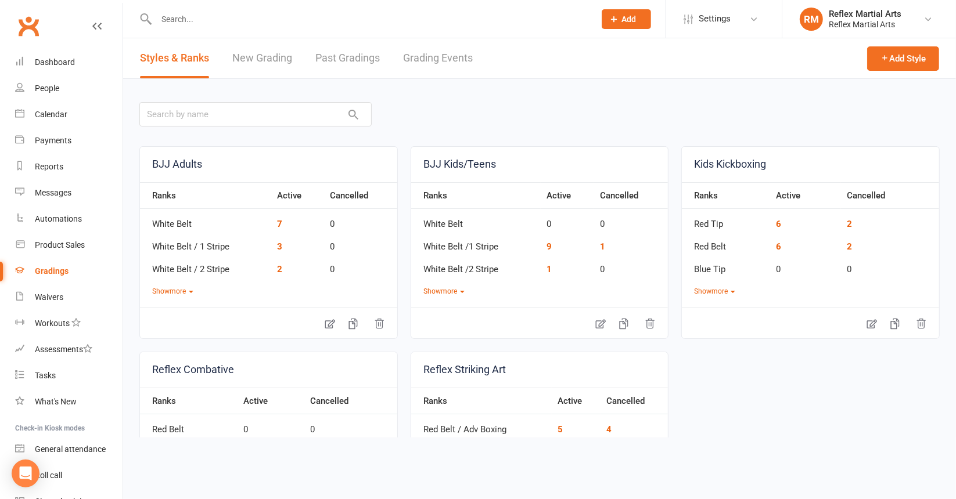
click at [412, 58] on link "Grading Events" at bounding box center [438, 58] width 70 height 40
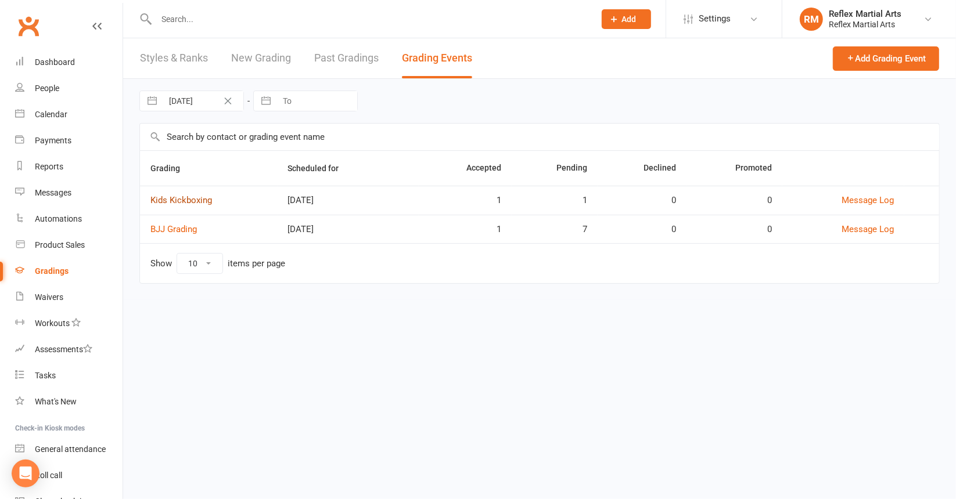
click at [198, 197] on link "Kids Kickboxing" at bounding box center [181, 200] width 62 height 10
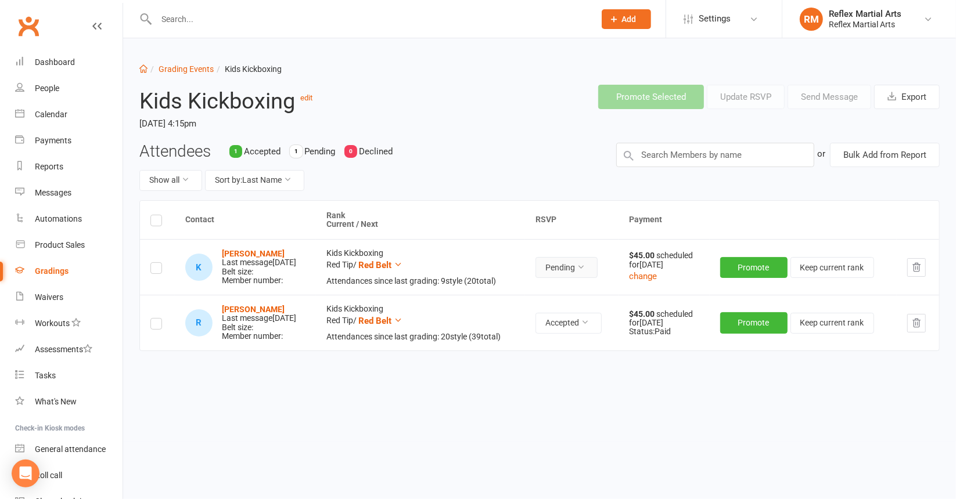
click at [585, 268] on icon at bounding box center [581, 267] width 8 height 8
click at [528, 316] on link "Declined" at bounding box center [555, 316] width 115 height 23
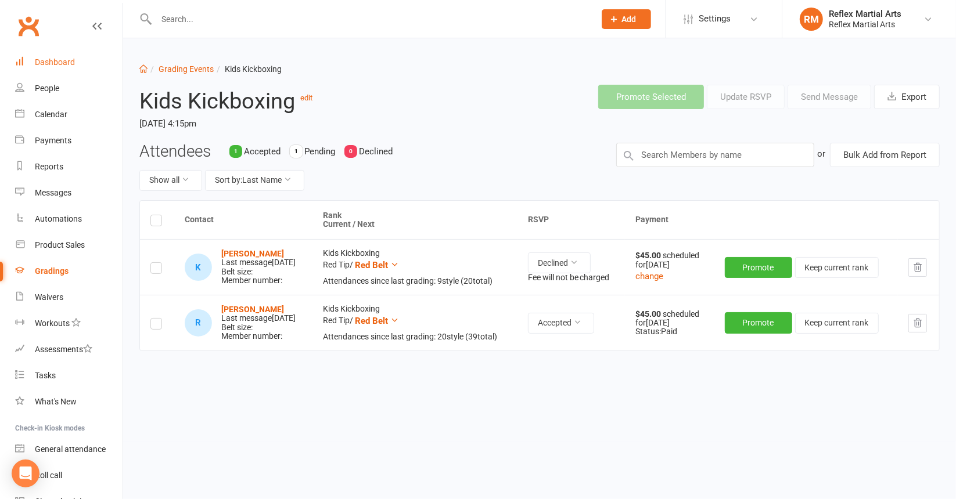
click at [52, 60] on div "Dashboard" at bounding box center [55, 61] width 40 height 9
